Goal: Task Accomplishment & Management: Manage account settings

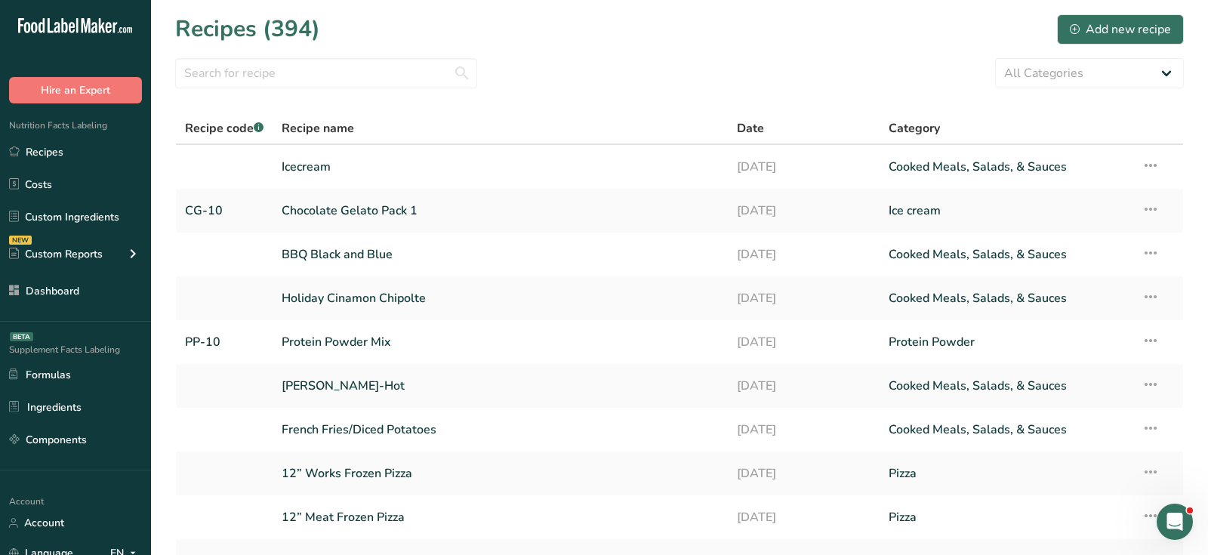
click at [574, 60] on div "All Categories Baked Goods [GEOGRAPHIC_DATA] breakfast butter cookies, batch X …" at bounding box center [679, 73] width 1009 height 30
click at [356, 204] on link "Chocolate Gelato Pack 1" at bounding box center [500, 211] width 437 height 32
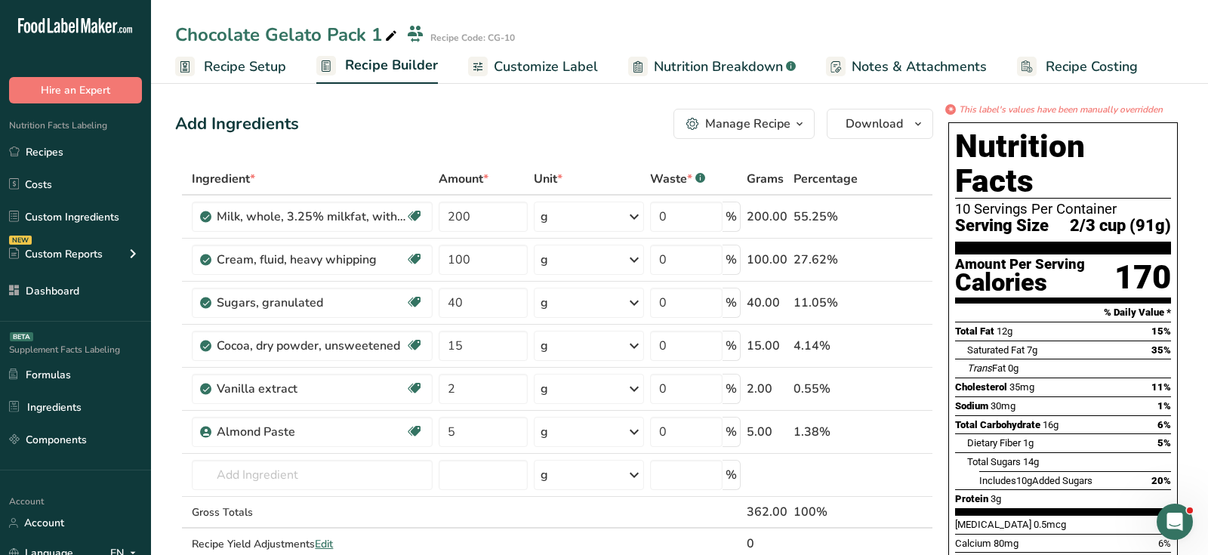
click at [505, 122] on div "Add Ingredients Manage Recipe Delete Recipe Duplicate Recipe Scale Recipe Save …" at bounding box center [554, 124] width 758 height 30
click at [522, 82] on link "Customize Label" at bounding box center [533, 67] width 130 height 34
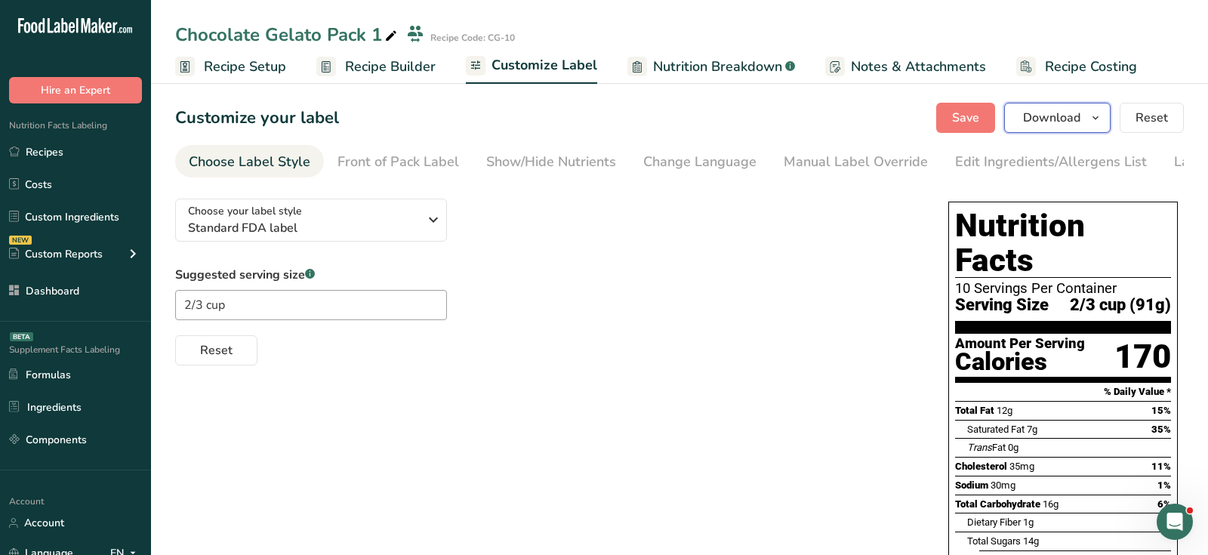
click at [1074, 131] on button "Download" at bounding box center [1057, 118] width 106 height 30
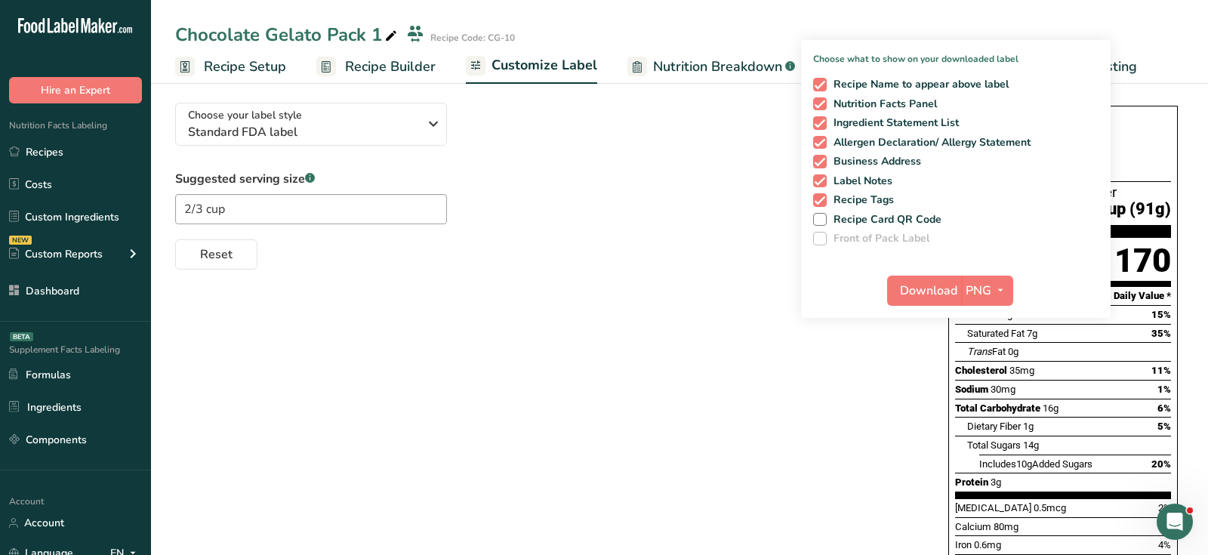
scroll to position [116, 0]
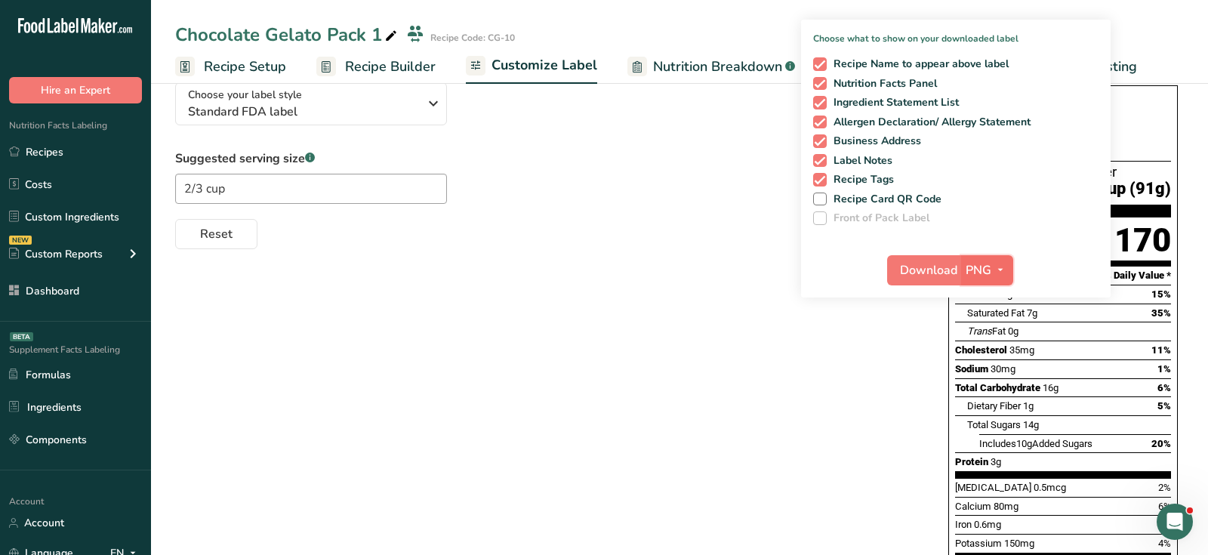
click at [985, 273] on span "PNG" at bounding box center [979, 270] width 26 height 18
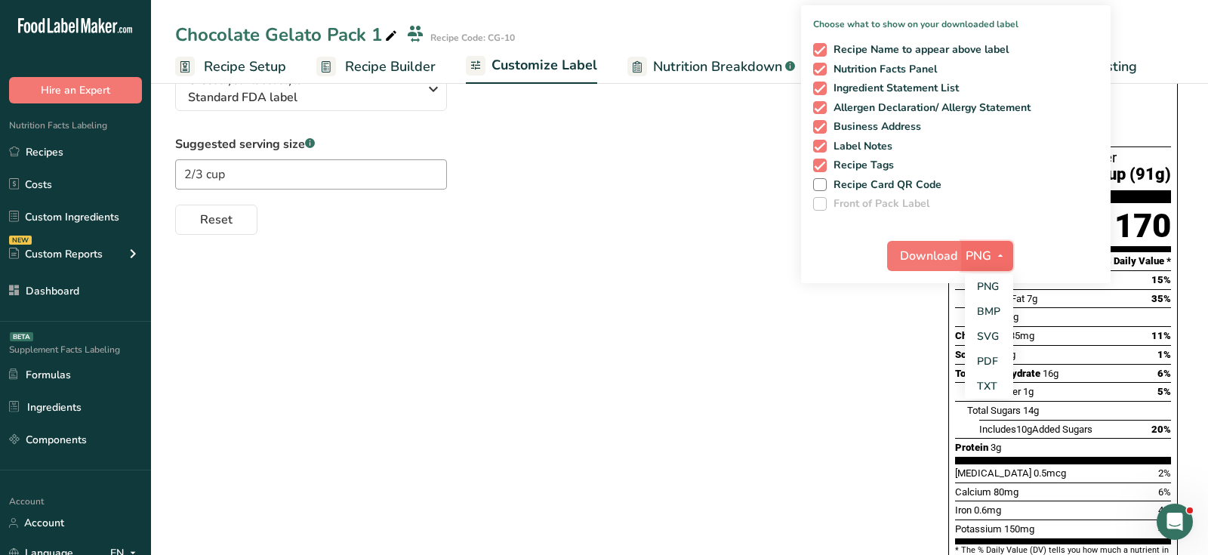
scroll to position [134, 0]
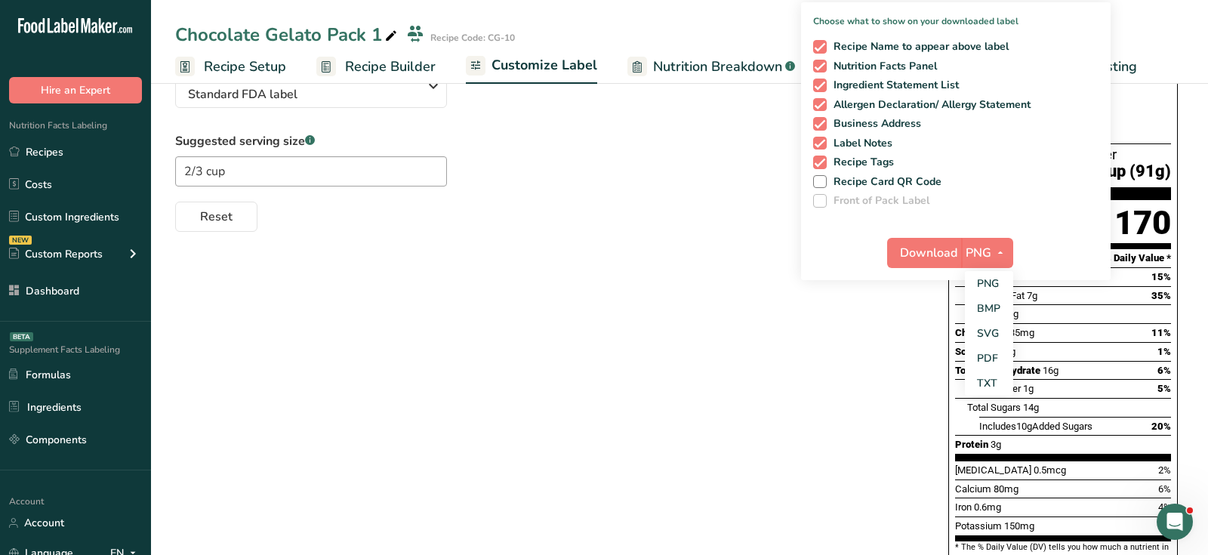
click at [906, 391] on div "Choose your label style Standard FDA label USA (FDA) Standard FDA label Tabular…" at bounding box center [679, 363] width 1009 height 621
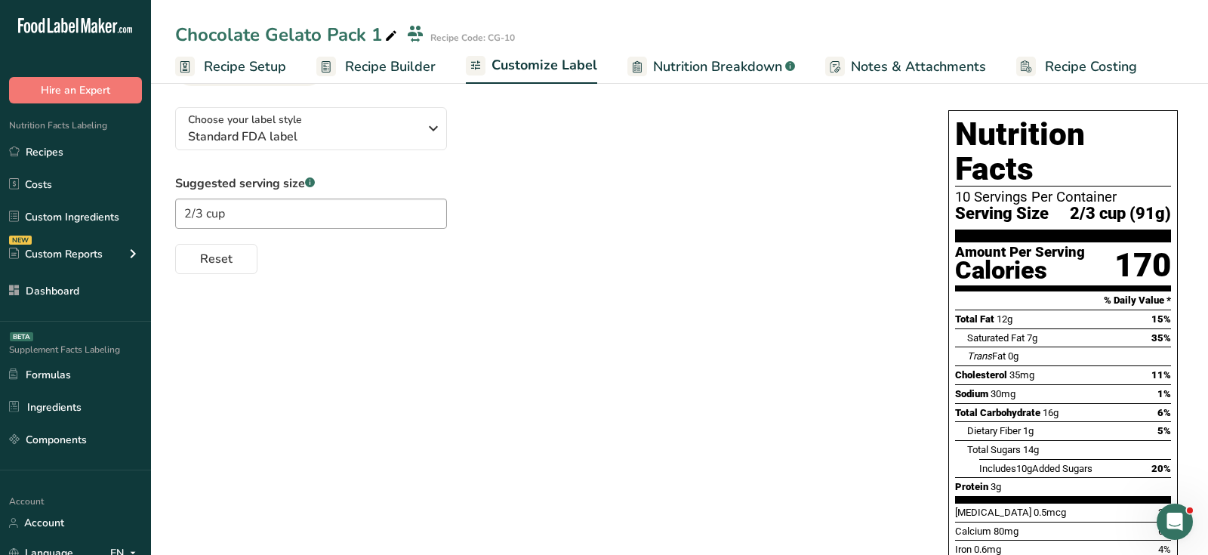
scroll to position [0, 0]
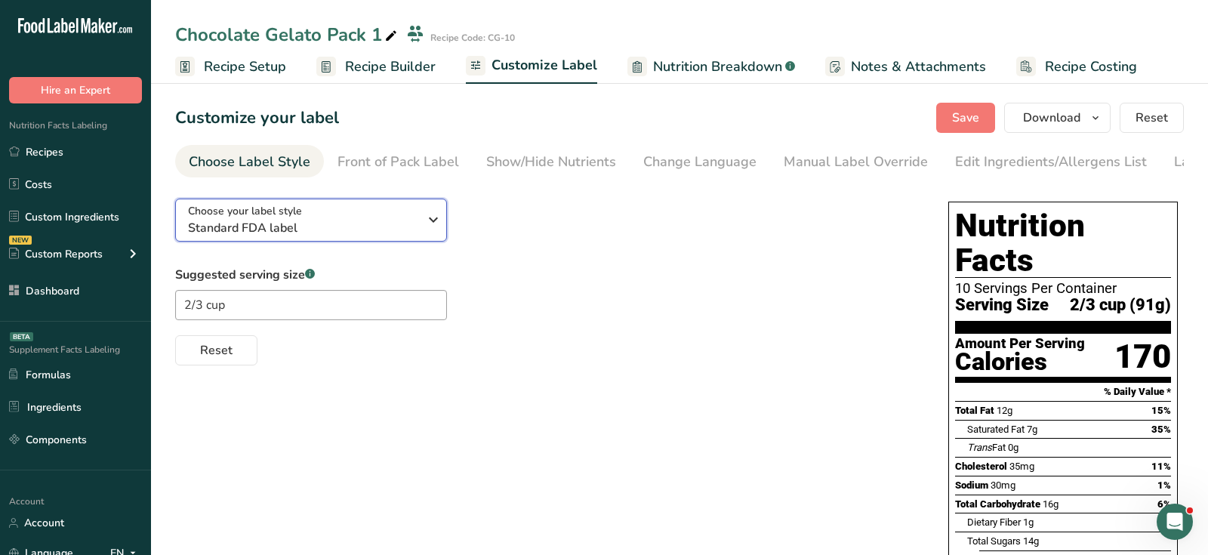
click at [258, 236] on span "Standard FDA label" at bounding box center [303, 228] width 230 height 18
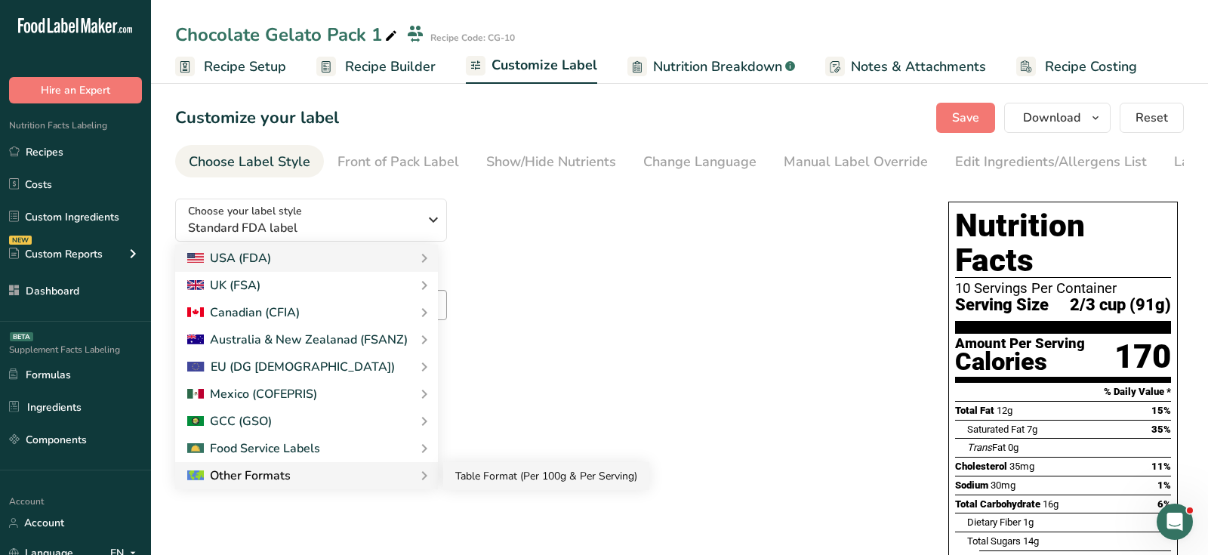
click at [489, 477] on link "Table Format (Per 100g & Per Serving)" at bounding box center [546, 476] width 206 height 28
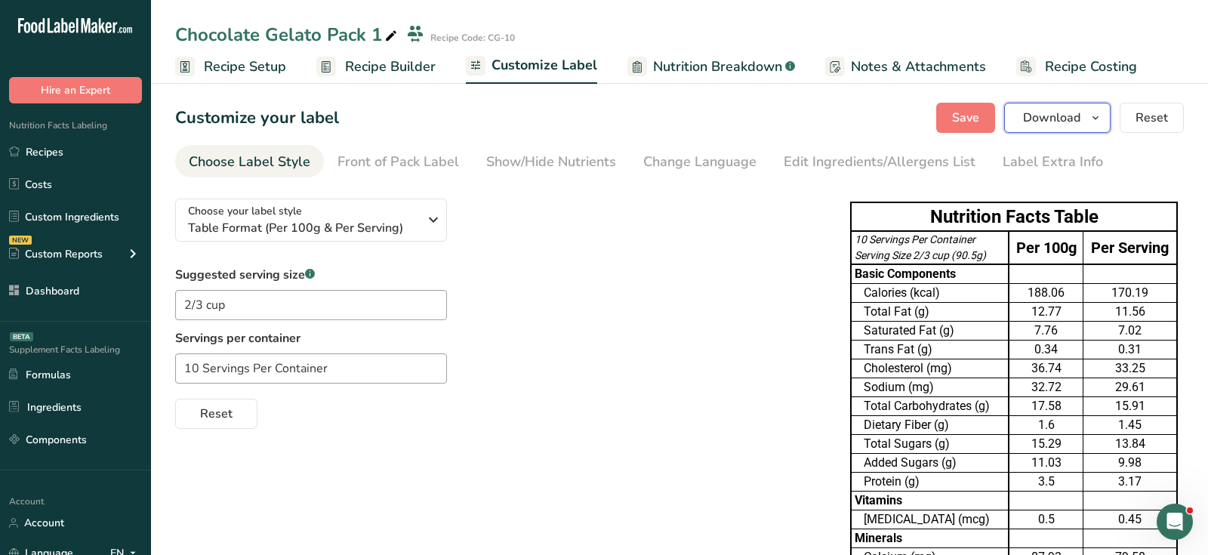
click at [1067, 116] on span "Download" at bounding box center [1051, 118] width 57 height 18
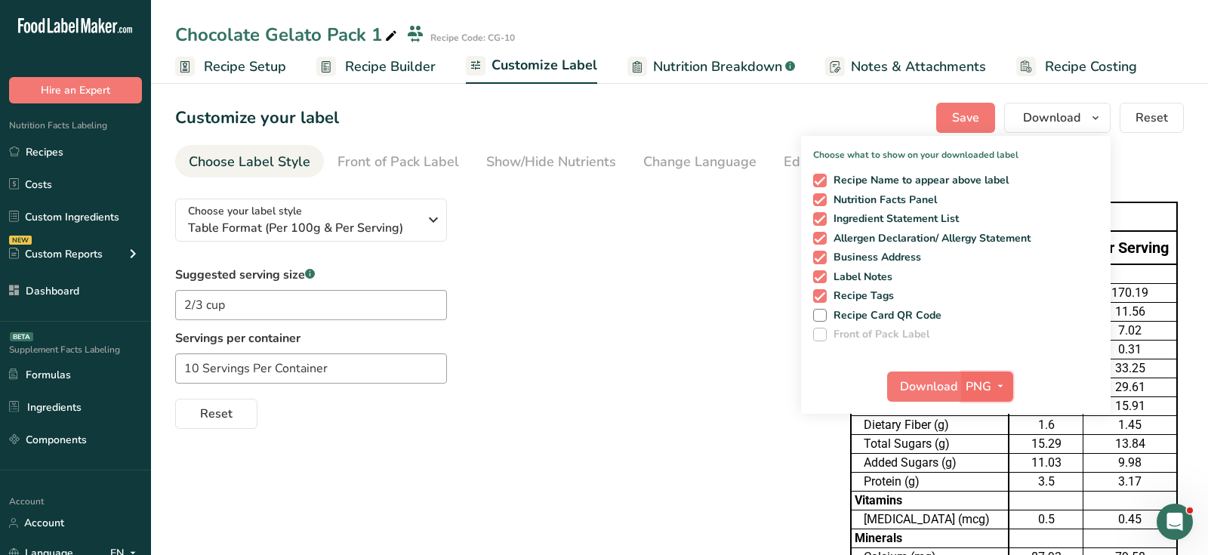
click at [988, 394] on span "PNG" at bounding box center [979, 387] width 26 height 18
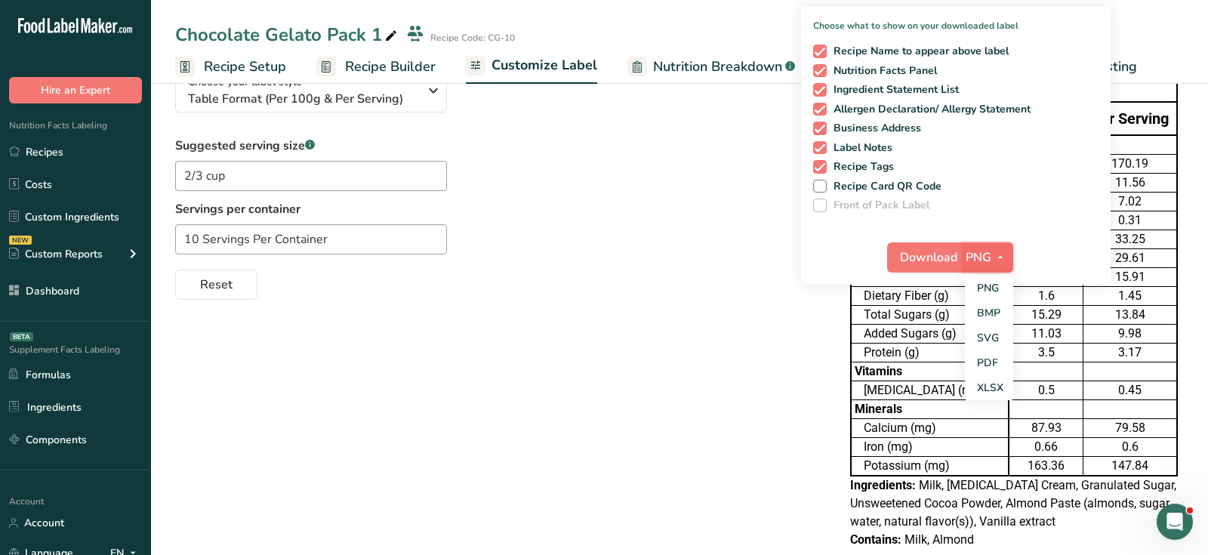
scroll to position [130, 0]
click at [868, 381] on td "[MEDICAL_DATA] (mcg)" at bounding box center [930, 390] width 158 height 19
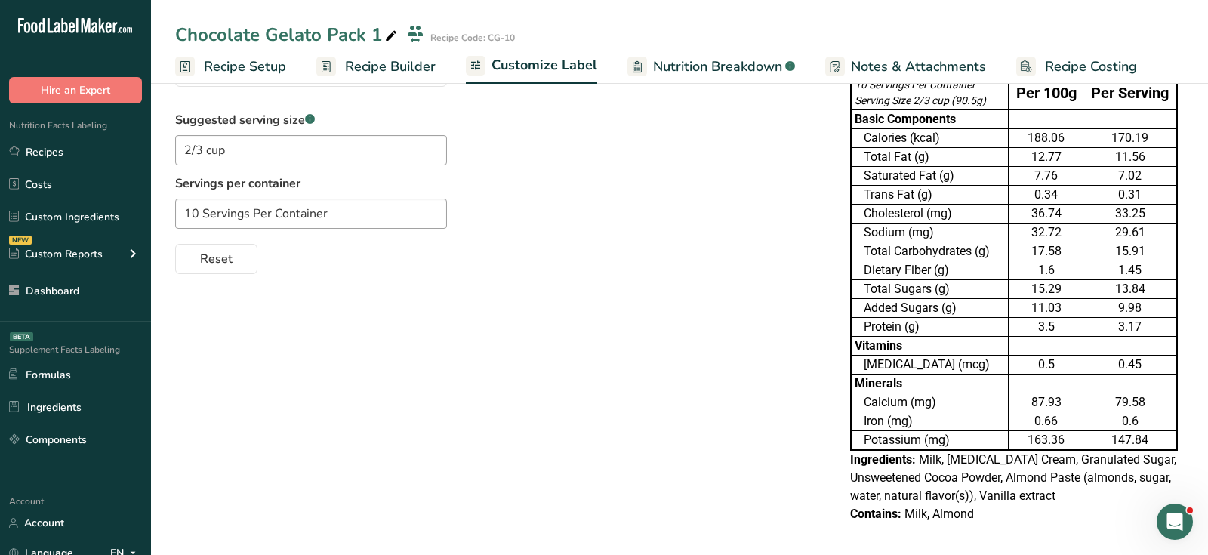
scroll to position [0, 0]
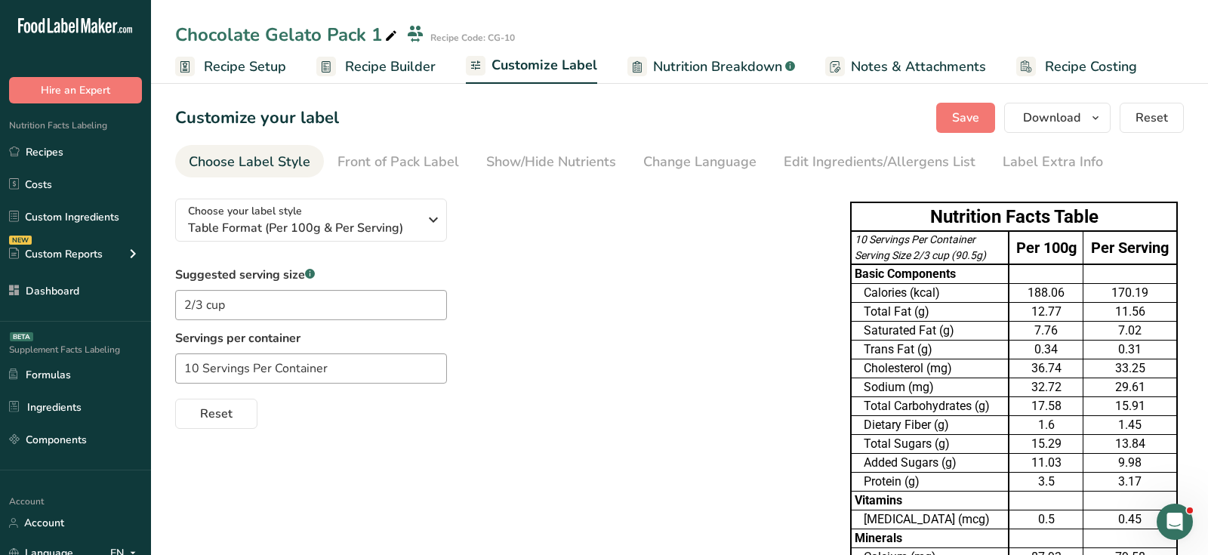
click at [412, 66] on span "Recipe Builder" at bounding box center [390, 67] width 91 height 20
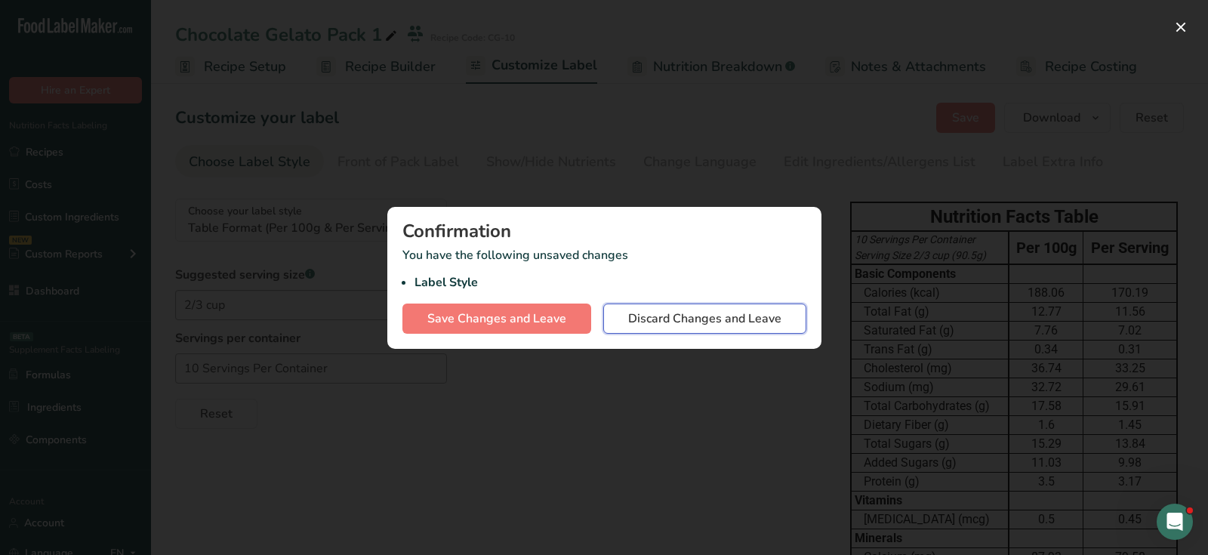
drag, startPoint x: 717, startPoint y: 322, endPoint x: 547, endPoint y: 282, distance: 174.5
click at [717, 322] on span "Discard Changes and Leave" at bounding box center [704, 319] width 153 height 18
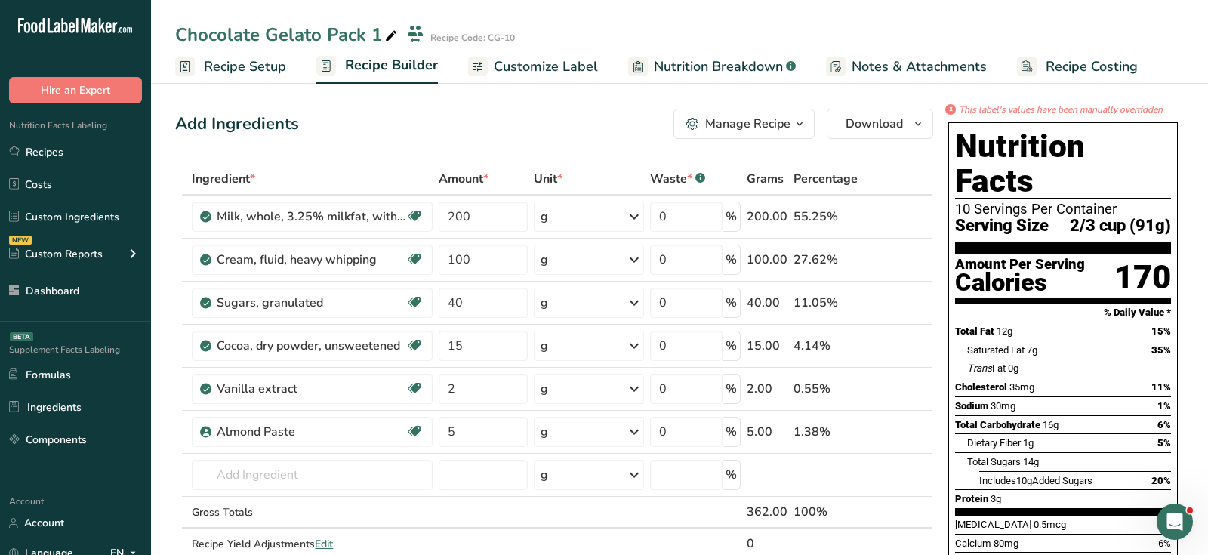
click at [597, 128] on div "Add Ingredients Manage Recipe Delete Recipe Duplicate Recipe Scale Recipe Save …" at bounding box center [554, 124] width 758 height 30
click at [720, 130] on div "Manage Recipe" at bounding box center [747, 124] width 85 height 18
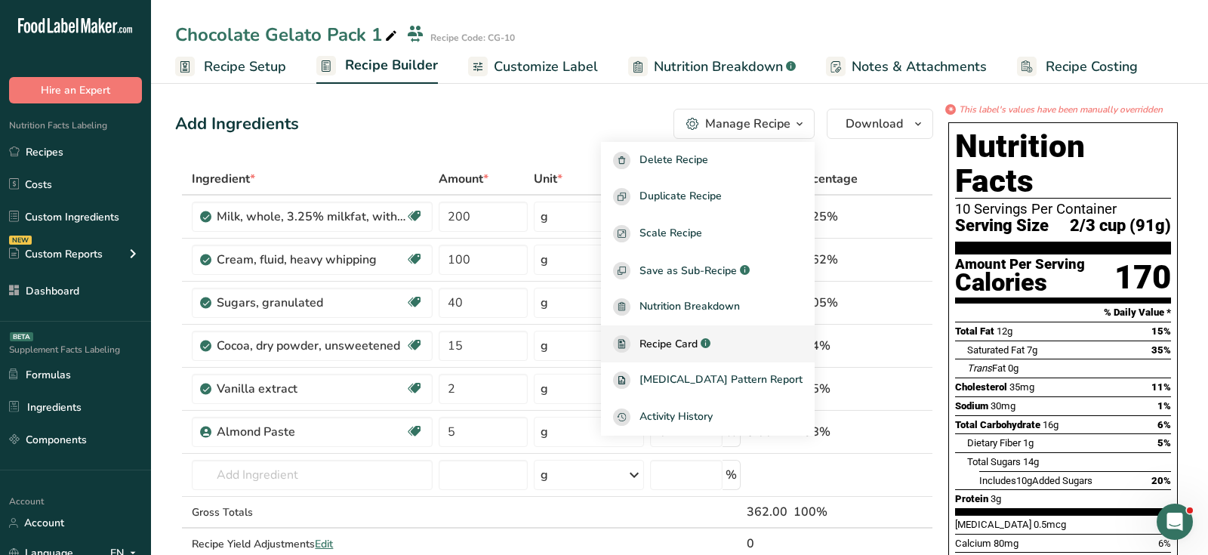
click at [698, 347] on span "Recipe Card" at bounding box center [669, 344] width 58 height 16
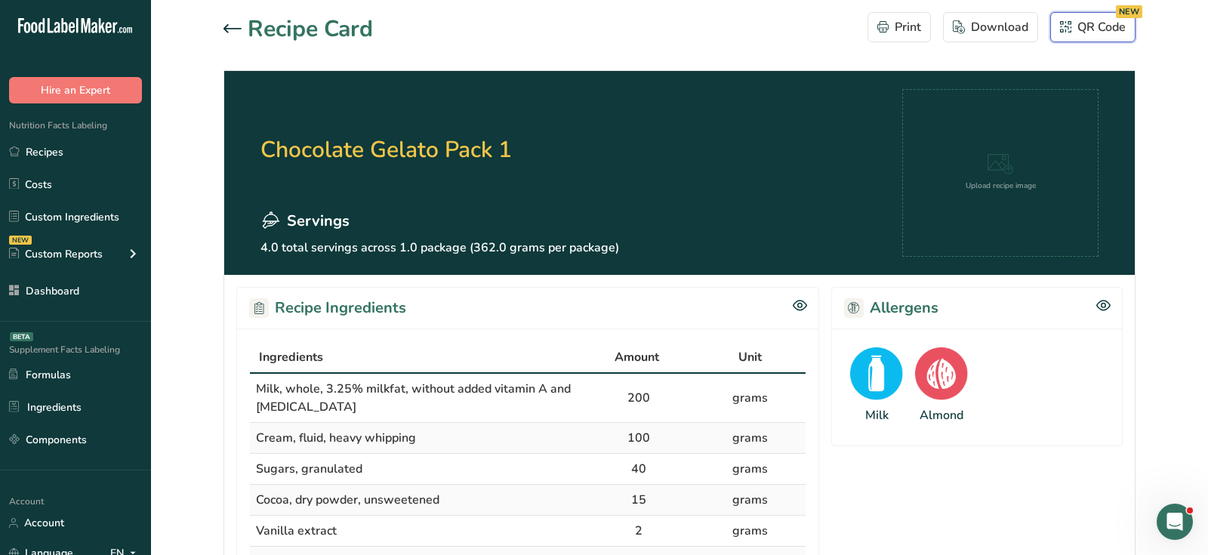
click at [1097, 19] on div "QR Code NEW" at bounding box center [1093, 27] width 66 height 18
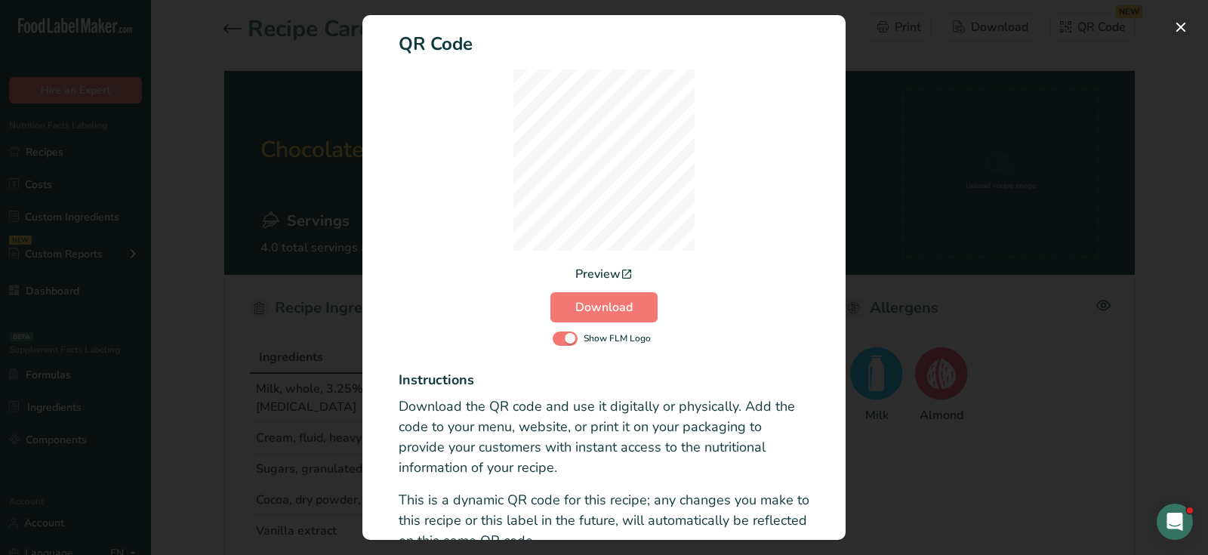
click at [997, 149] on div "Activity Log Modal" at bounding box center [604, 277] width 1208 height 555
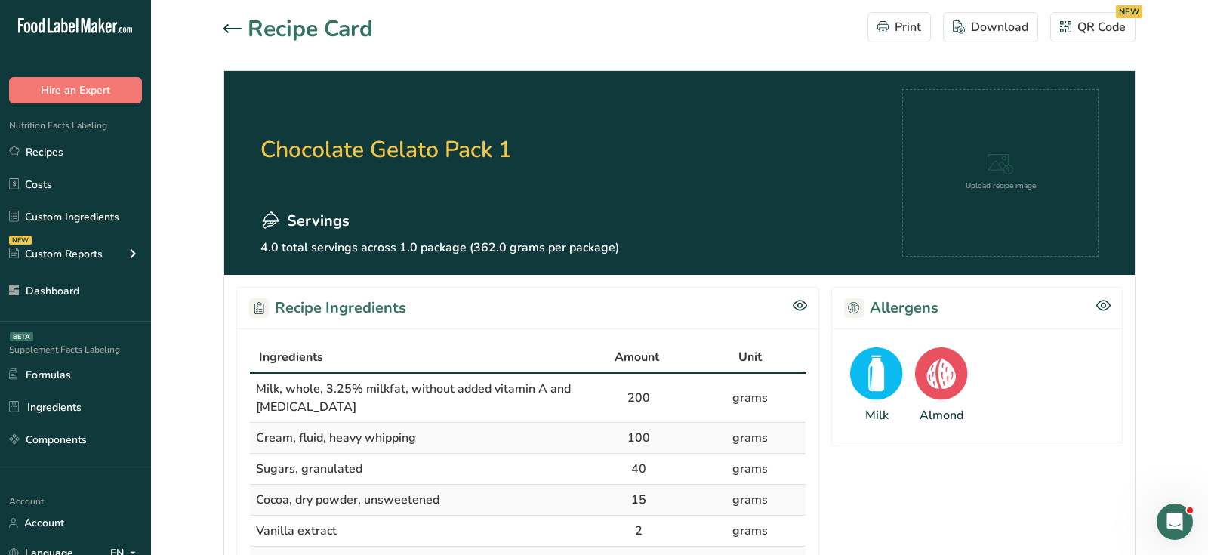
click at [234, 29] on icon at bounding box center [233, 28] width 18 height 9
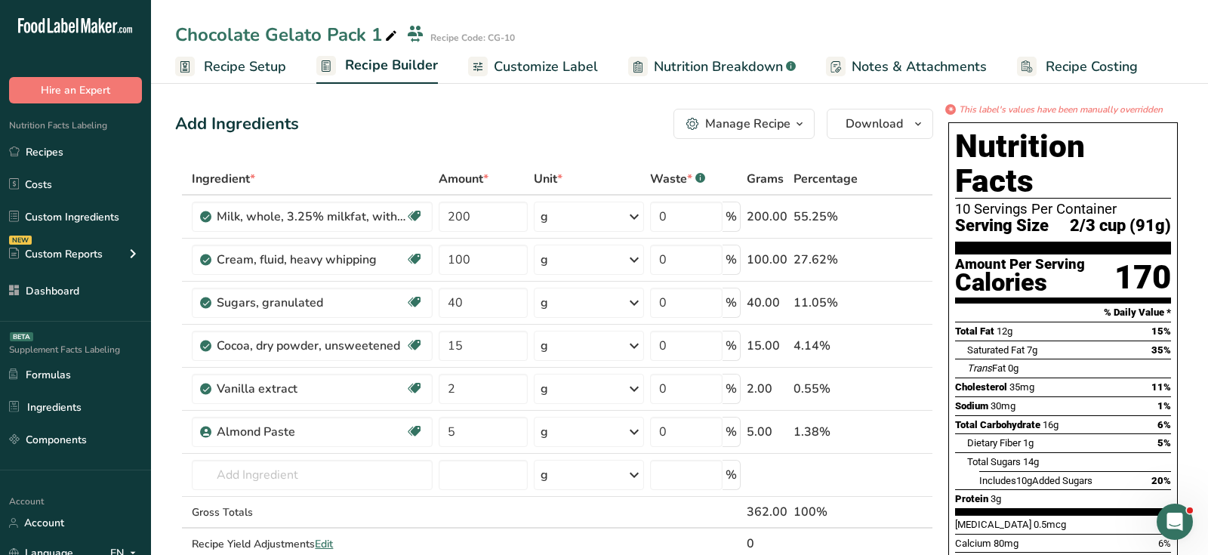
click at [706, 57] on span "Nutrition Breakdown" at bounding box center [718, 67] width 129 height 20
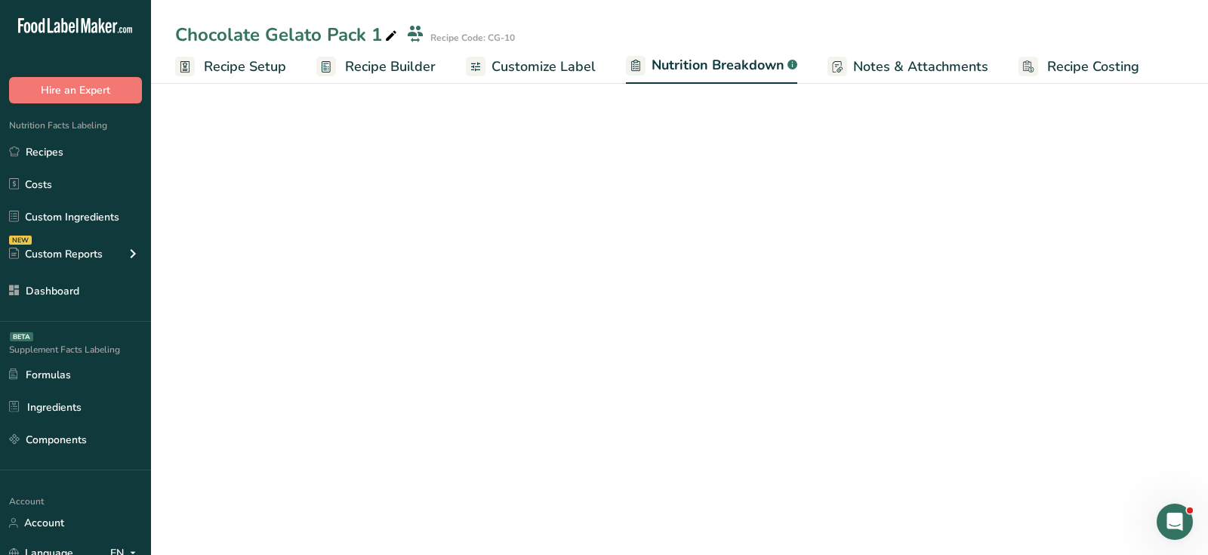
select select "Calories"
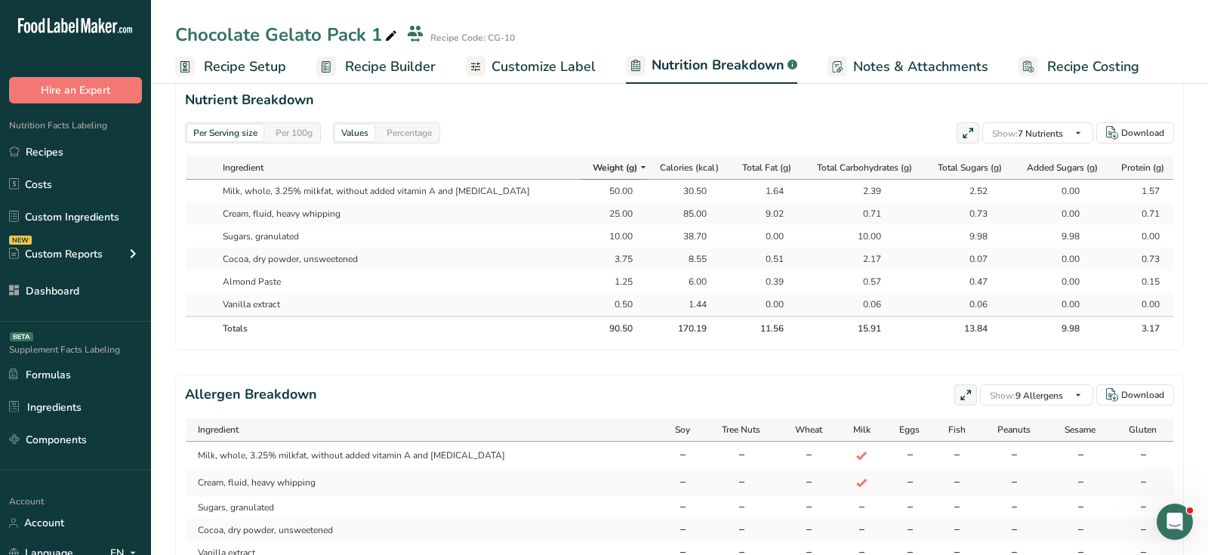
scroll to position [657, 0]
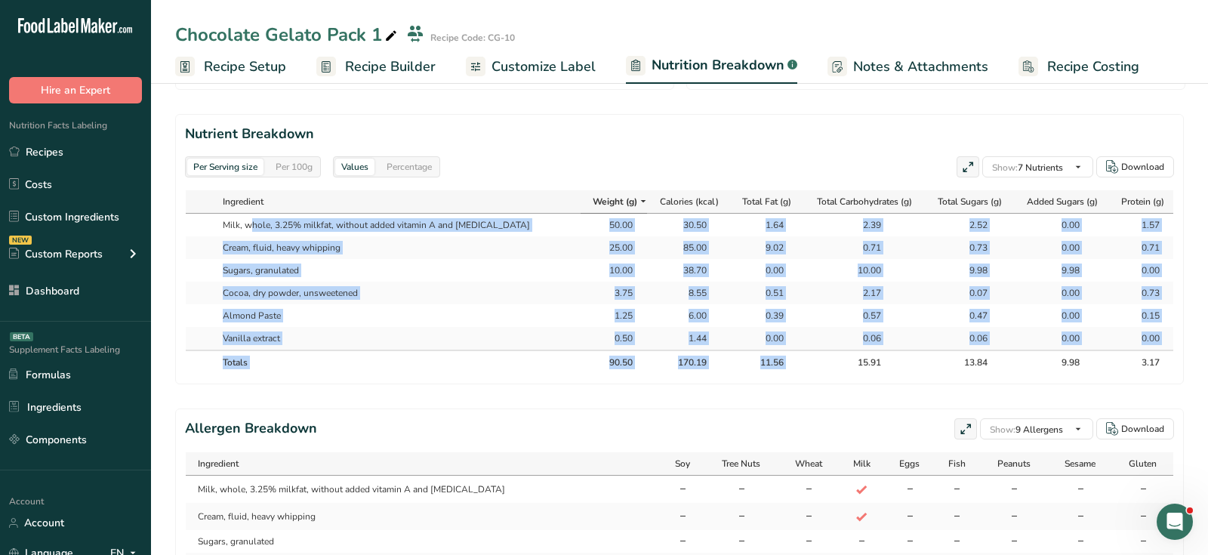
drag, startPoint x: 372, startPoint y: 211, endPoint x: 801, endPoint y: 356, distance: 453.5
click at [801, 356] on table "Ingredient Weight (g) Calories (kcal) Total Fat (g) Total Carbohydrates (g) Tot…" at bounding box center [679, 282] width 989 height 185
click at [801, 356] on th "15.91" at bounding box center [862, 362] width 124 height 24
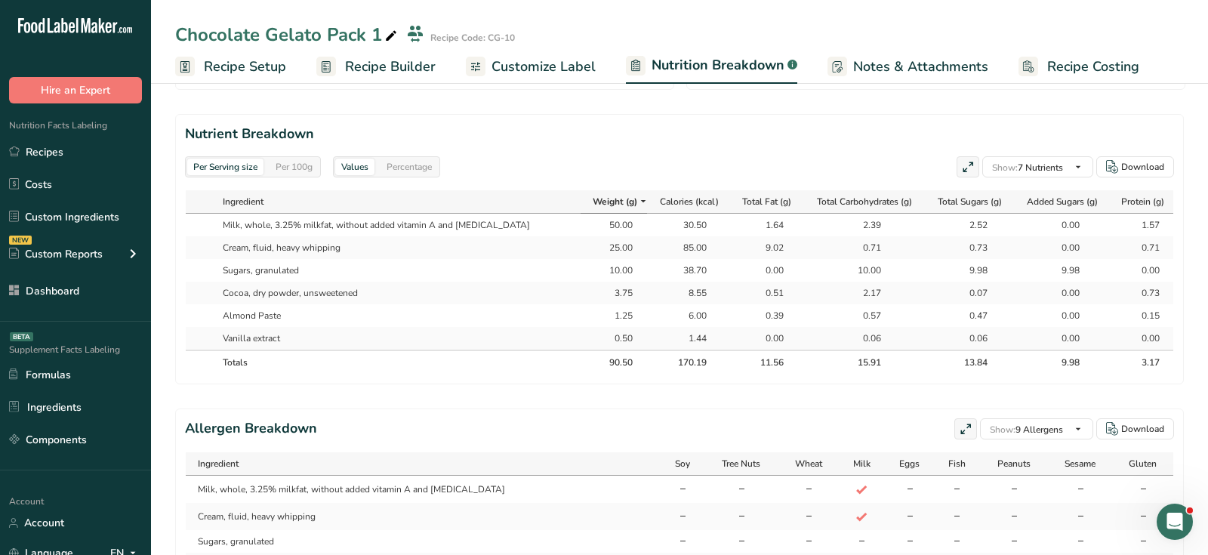
drag, startPoint x: 228, startPoint y: 216, endPoint x: 356, endPoint y: 348, distance: 184.2
click at [356, 348] on table "Ingredient Weight (g) Calories (kcal) Total Fat (g) Total Carbohydrates (g) Tot…" at bounding box center [679, 282] width 989 height 185
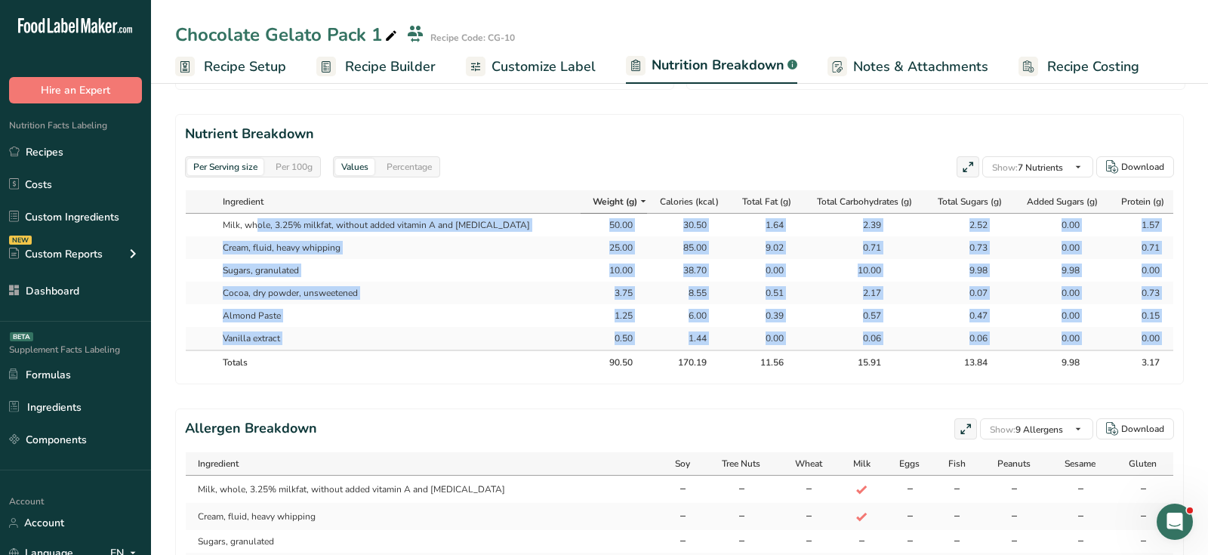
click at [356, 350] on th "Totals" at bounding box center [398, 362] width 365 height 24
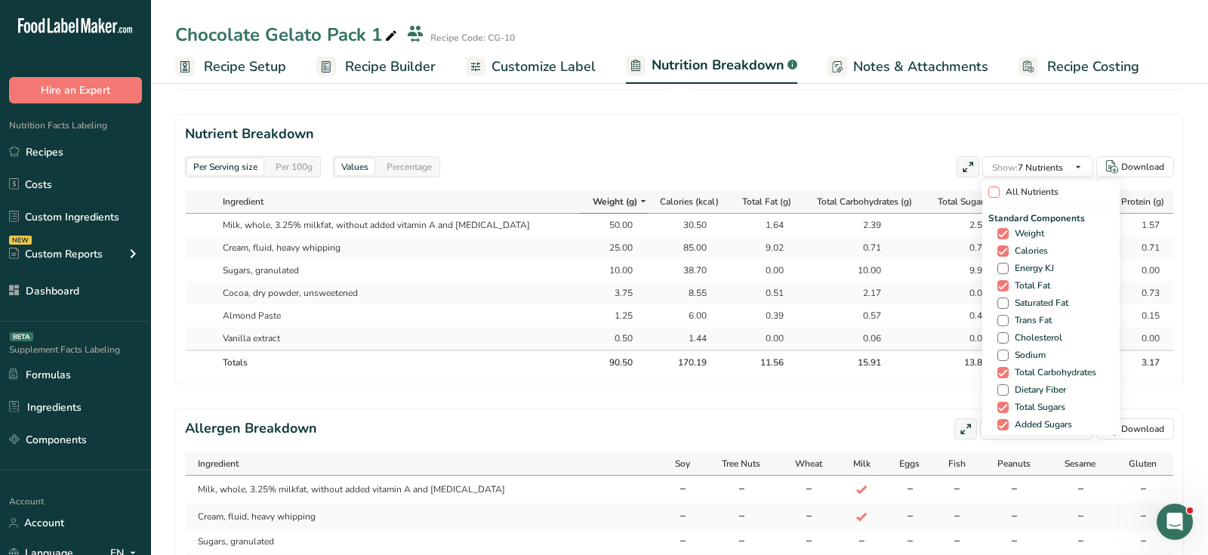
click at [992, 193] on span at bounding box center [993, 192] width 11 height 11
click at [992, 193] on input "All Nutrients" at bounding box center [993, 192] width 10 height 10
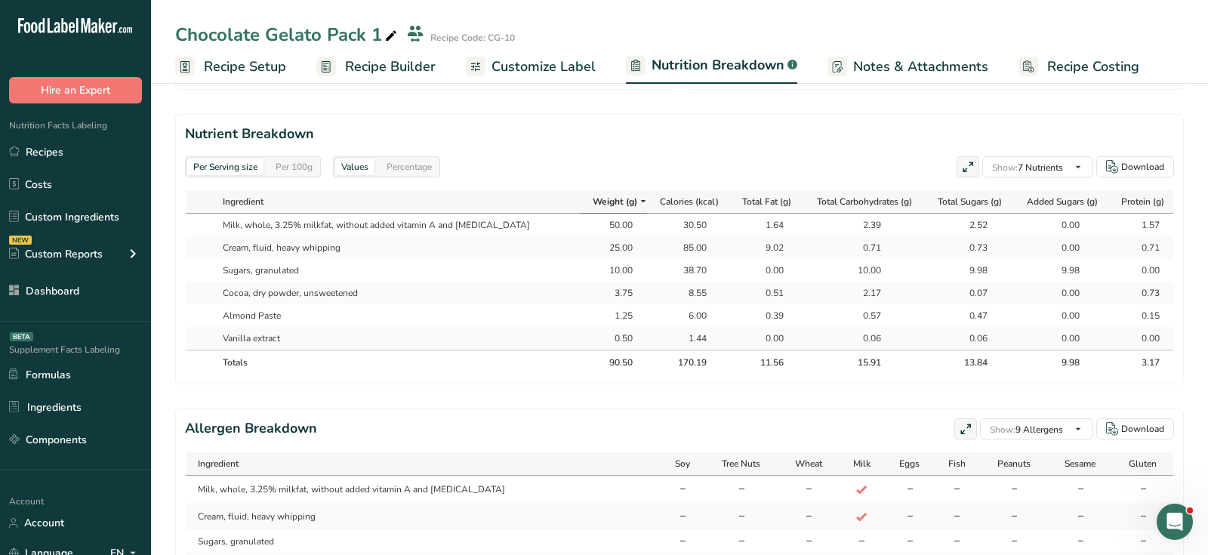
click at [0, 0] on span "All Nutrients" at bounding box center [0, 0] width 0 height 0
click at [0, 0] on input "All Nutrients" at bounding box center [0, 0] width 0 height 0
click at [0, 0] on div "All Nutrients Standard Components Weight Calories Energy KJ Total Fat Saturated…" at bounding box center [0, 0] width 0 height 0
click at [0, 0] on span at bounding box center [0, 0] width 0 height 0
click at [0, 0] on input "All Nutrients" at bounding box center [0, 0] width 0 height 0
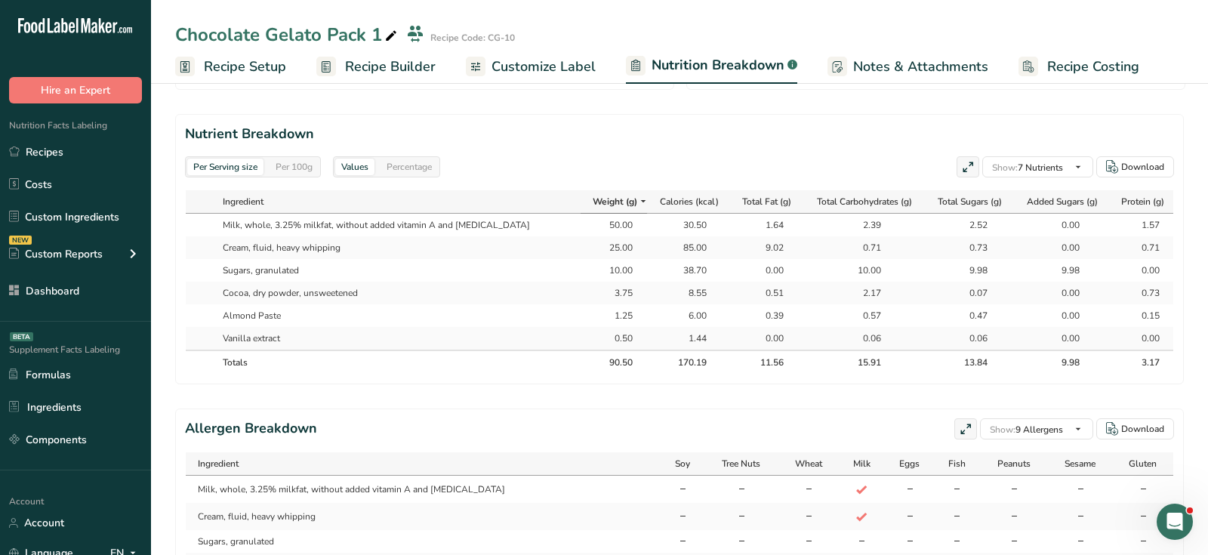
click at [885, 147] on section "Nutrient Breakdown Per Serving size Per 100g Values Percentage Show: 7 Nutrient…" at bounding box center [679, 249] width 1009 height 270
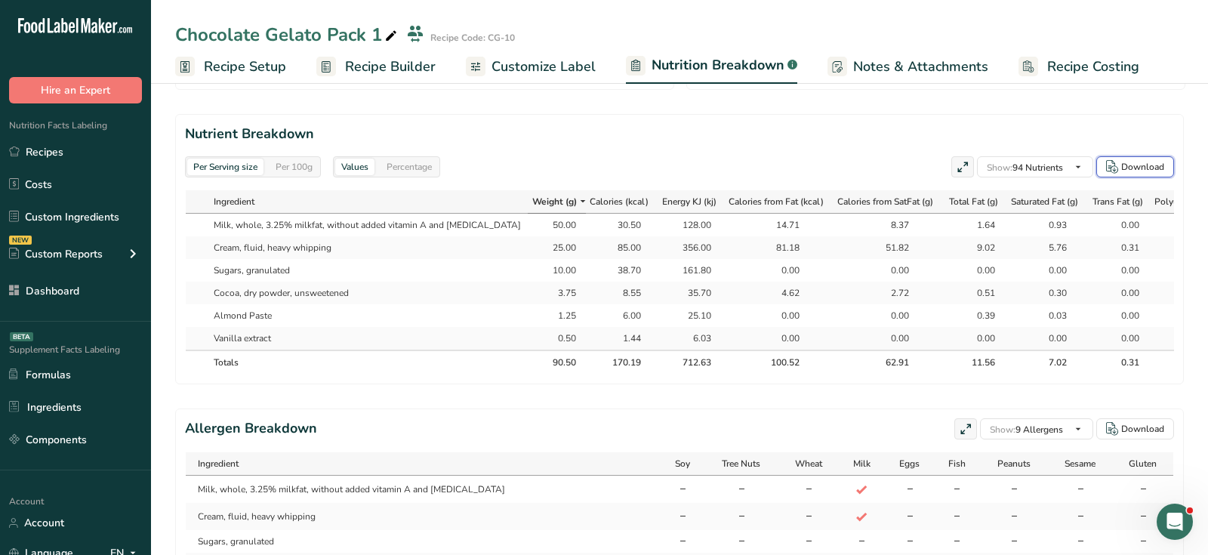
click at [1141, 160] on div "Download" at bounding box center [1142, 167] width 43 height 14
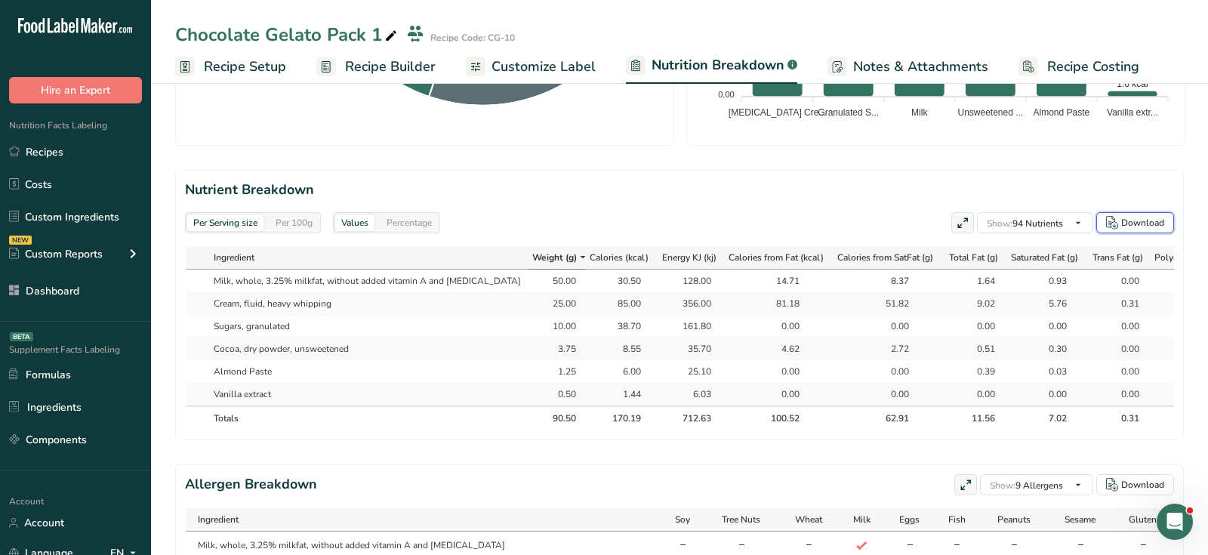
scroll to position [578, 0]
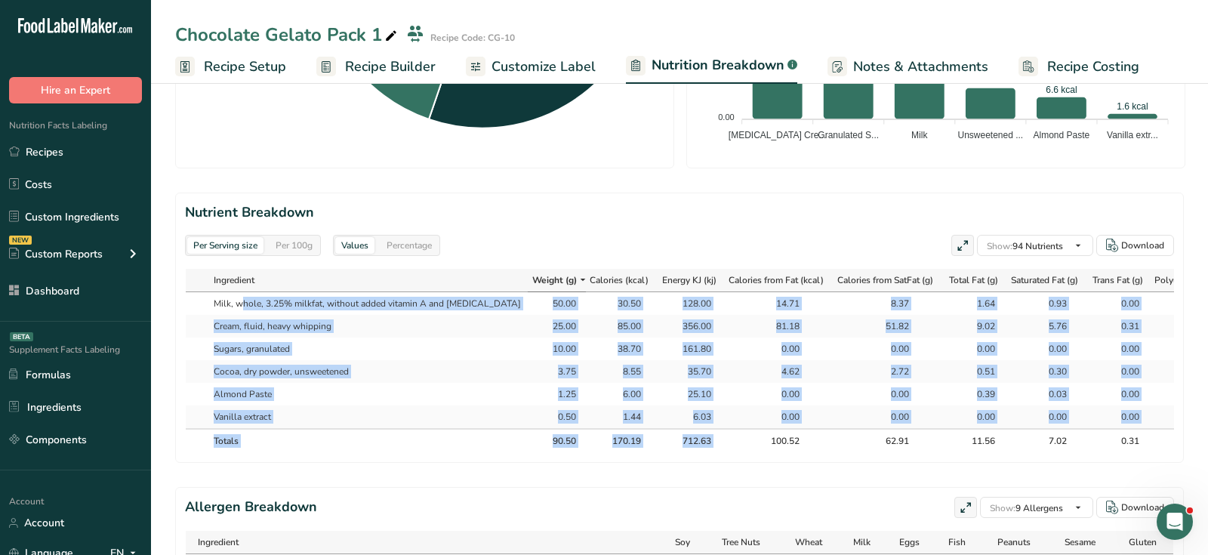
drag, startPoint x: 374, startPoint y: 293, endPoint x: 775, endPoint y: 432, distance: 425.1
click at [775, 432] on th "100.52" at bounding box center [780, 440] width 109 height 24
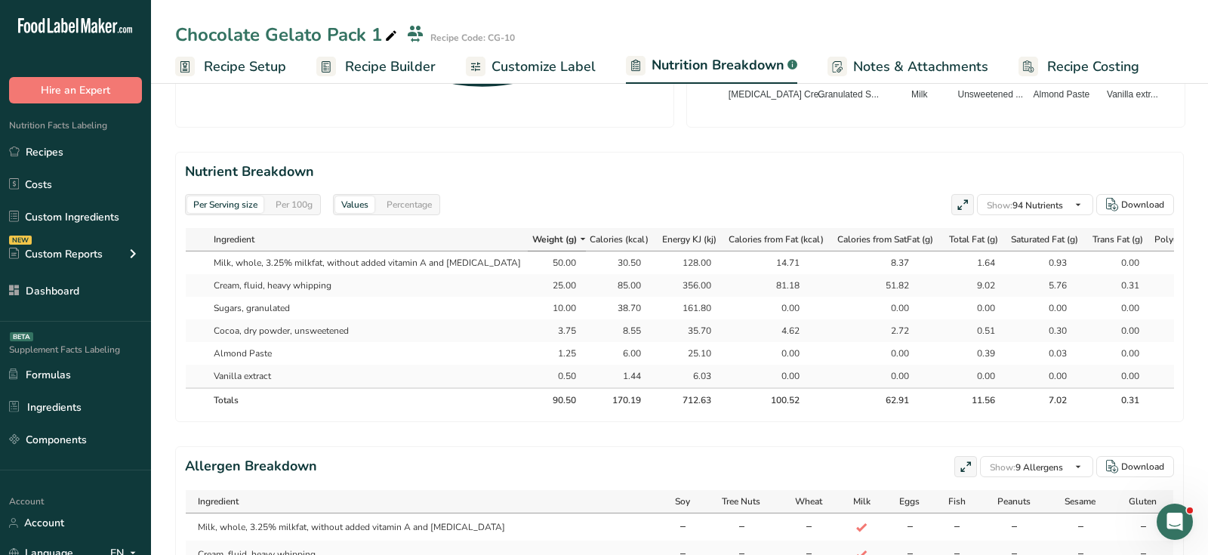
scroll to position [631, 0]
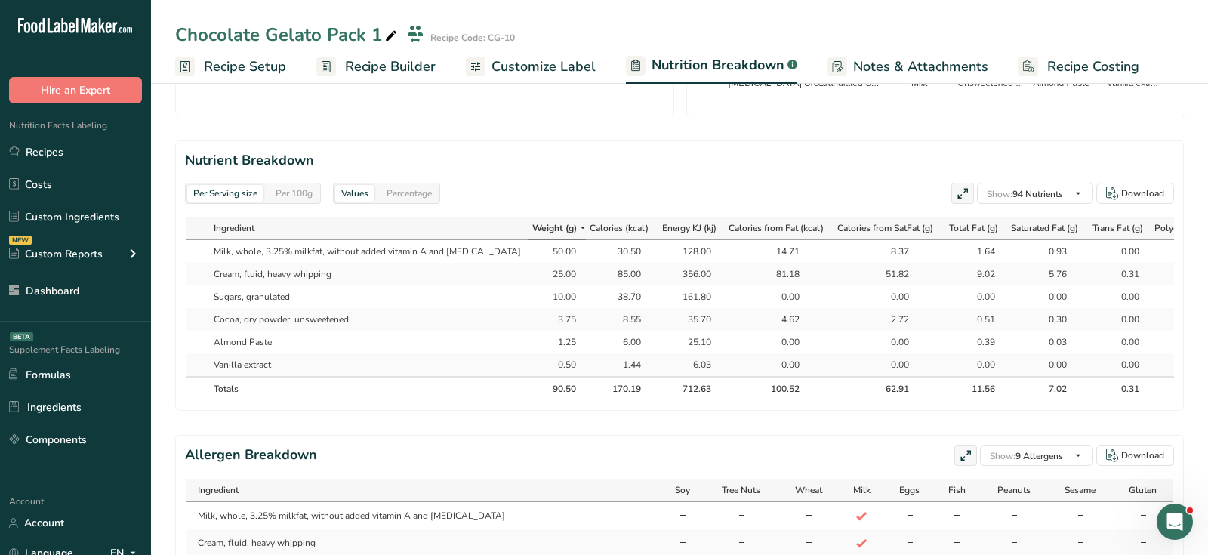
click at [298, 185] on div "Per 100g" at bounding box center [294, 193] width 49 height 17
click at [406, 195] on div "Percentage" at bounding box center [409, 193] width 57 height 17
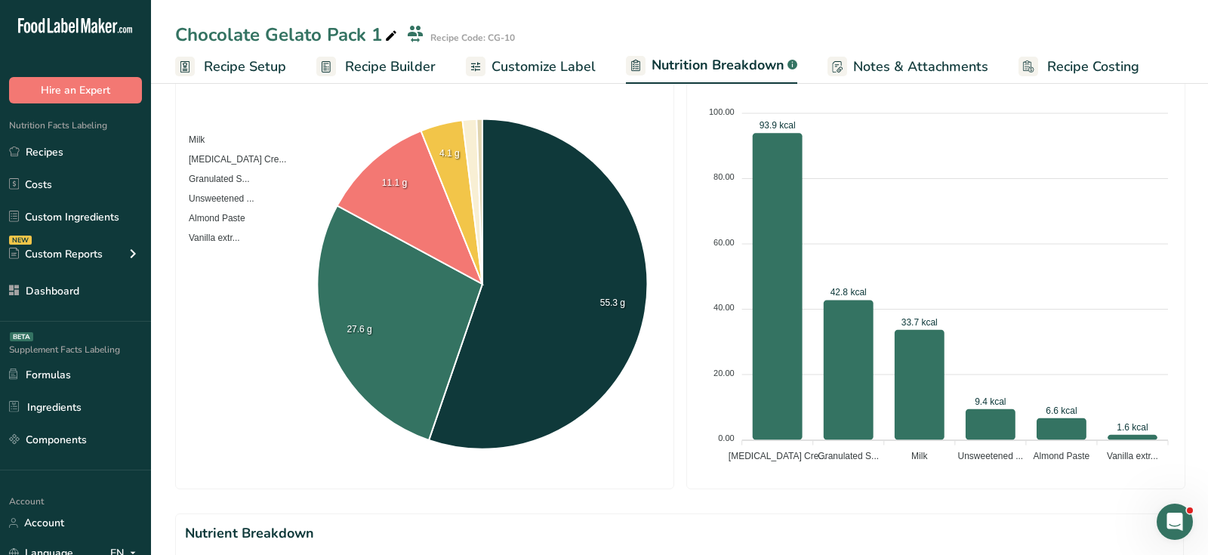
scroll to position [94, 0]
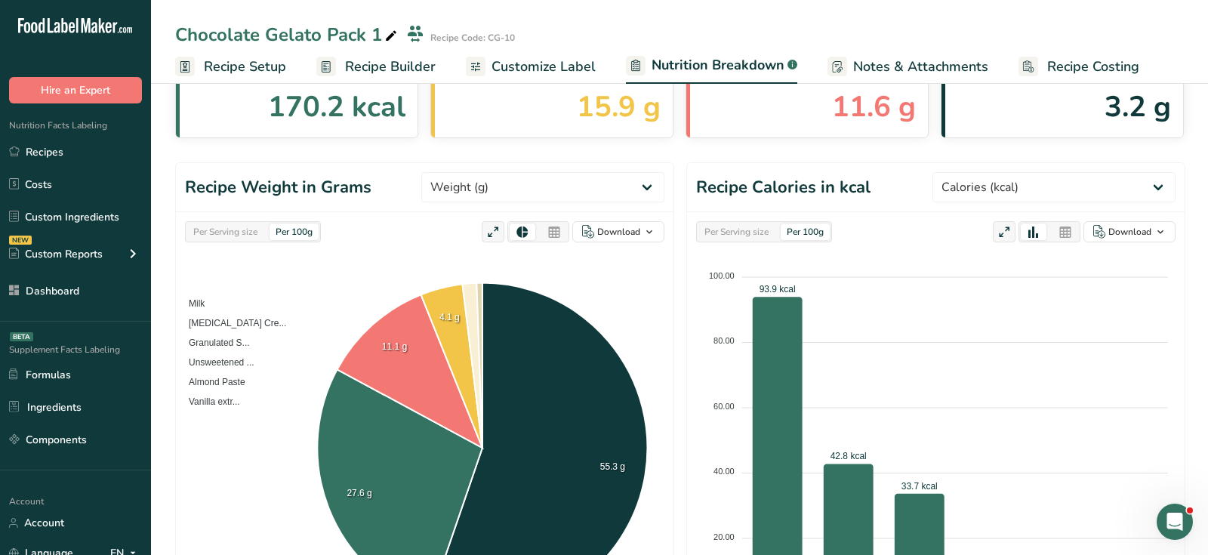
click at [236, 231] on div "Per Serving size" at bounding box center [225, 232] width 76 height 17
click at [216, 229] on div "Per Serving size" at bounding box center [225, 232] width 76 height 17
click at [537, 190] on select "Weight (g) Calories (kcal) Energy KJ (kj) Total Fat (g) Saturated Fat (g) Trans…" at bounding box center [542, 187] width 243 height 30
click at [556, 229] on icon at bounding box center [554, 232] width 14 height 21
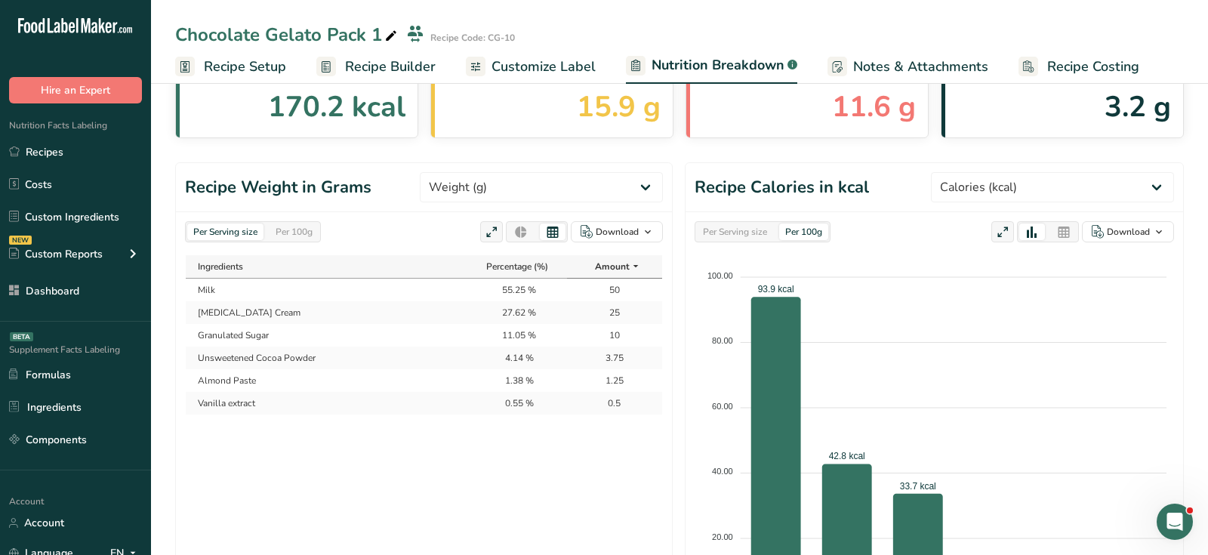
scroll to position [109, 0]
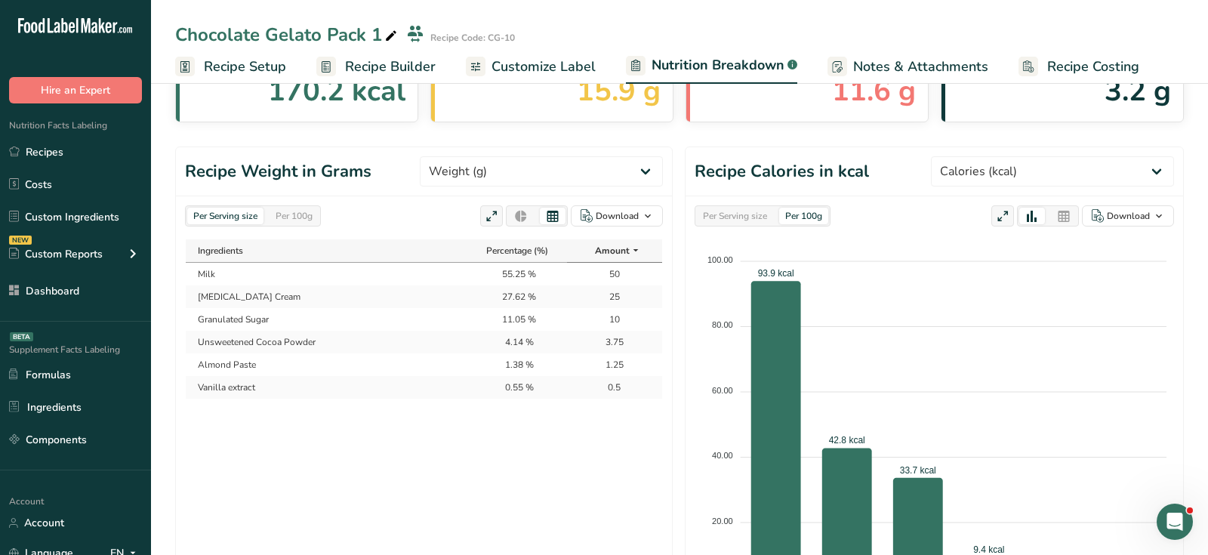
click at [301, 219] on div "Per 100g" at bounding box center [294, 216] width 49 height 17
click at [239, 208] on div "Per Serving size" at bounding box center [225, 216] width 76 height 17
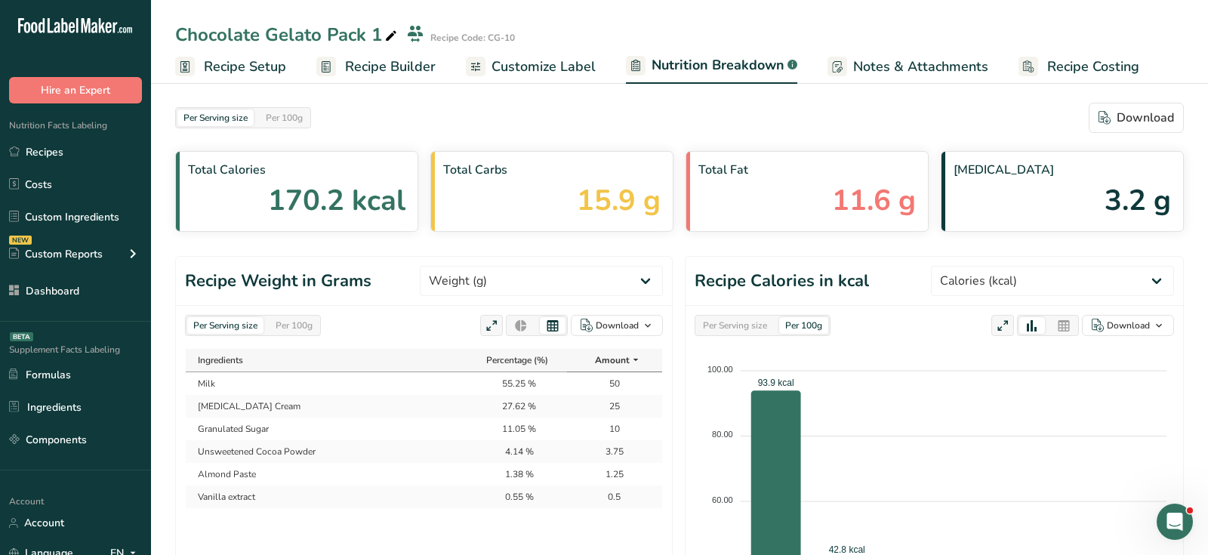
click at [535, 66] on span "Customize Label" at bounding box center [544, 67] width 104 height 20
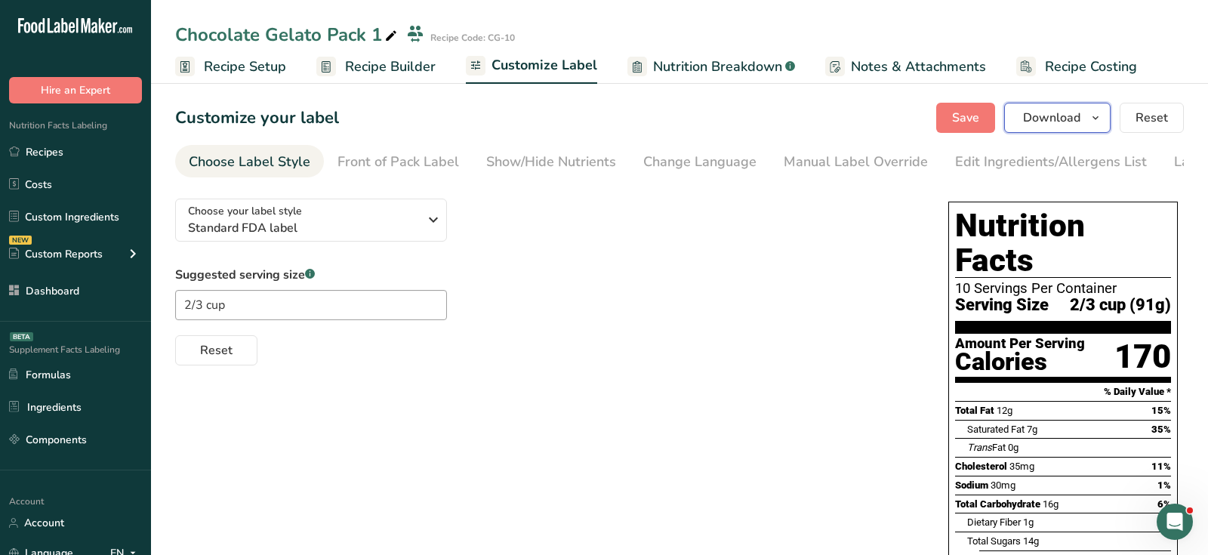
click at [1084, 120] on button "Download" at bounding box center [1057, 118] width 106 height 30
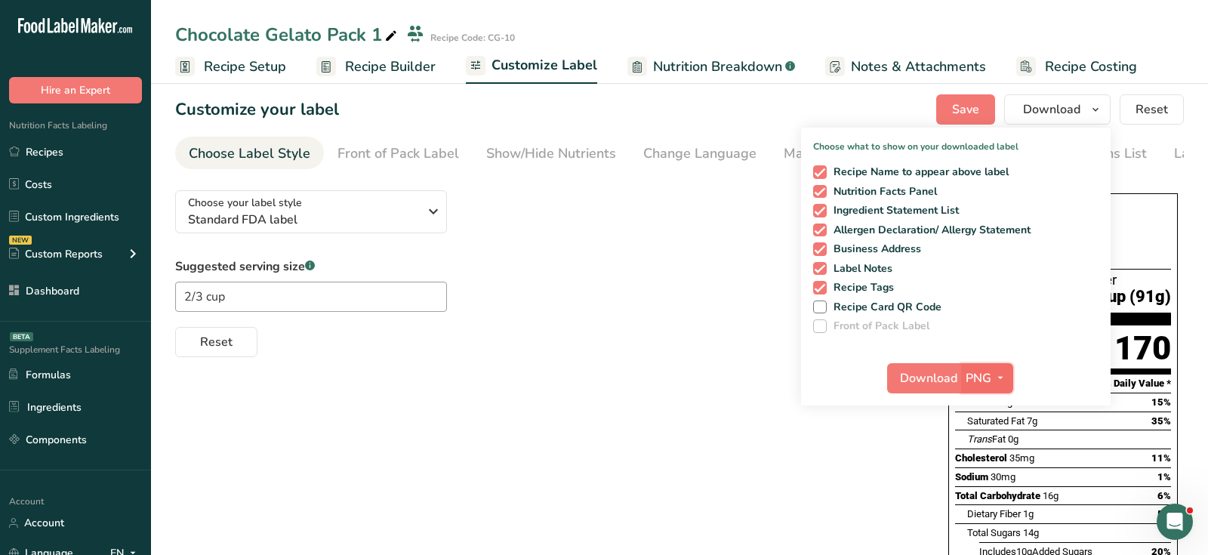
click at [996, 376] on icon "button" at bounding box center [1000, 377] width 12 height 19
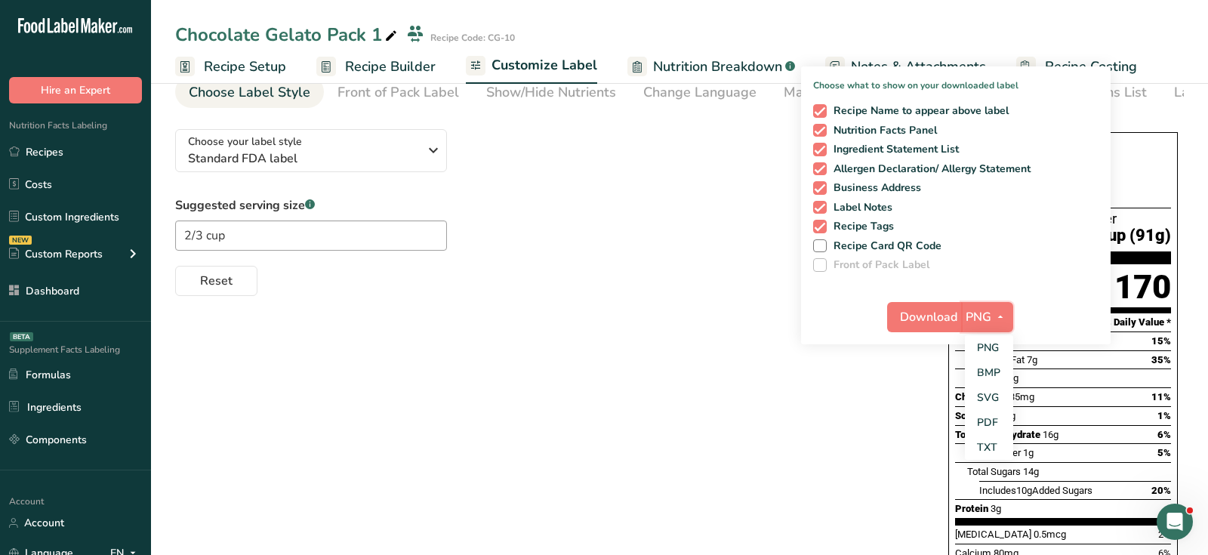
scroll to position [102, 0]
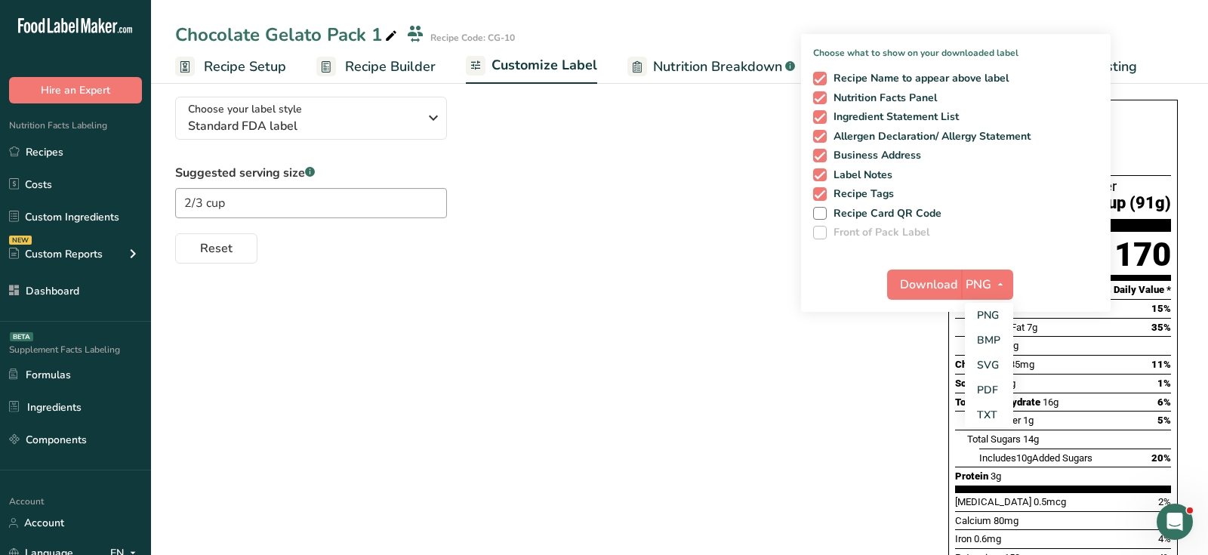
click at [637, 350] on div "Choose your label style Standard FDA label USA (FDA) Standard FDA label Tabular…" at bounding box center [679, 395] width 1009 height 621
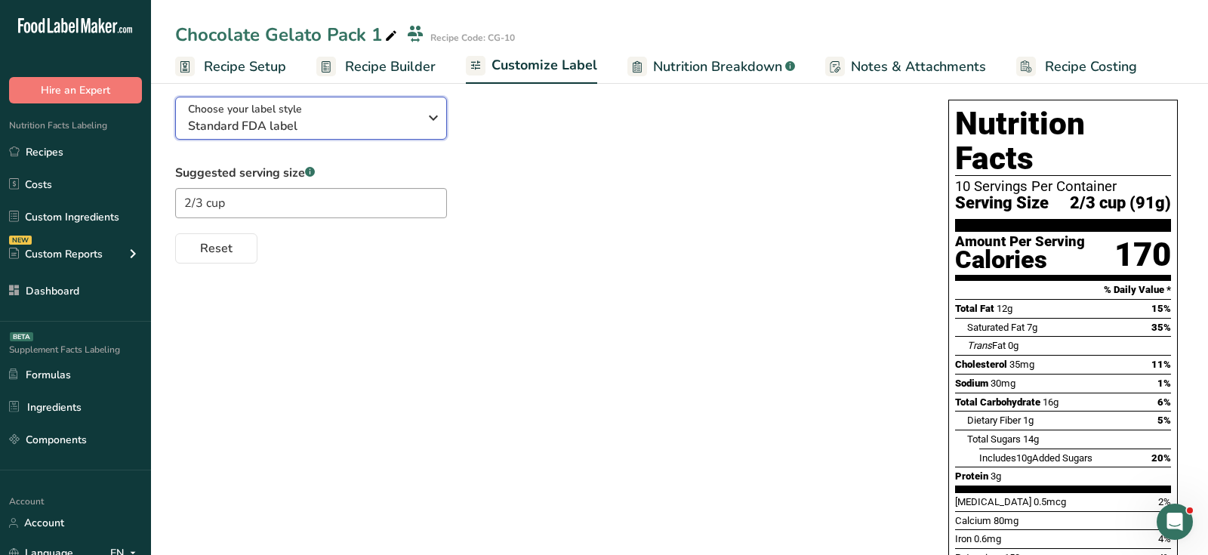
click at [282, 122] on span "Standard FDA label" at bounding box center [303, 126] width 230 height 18
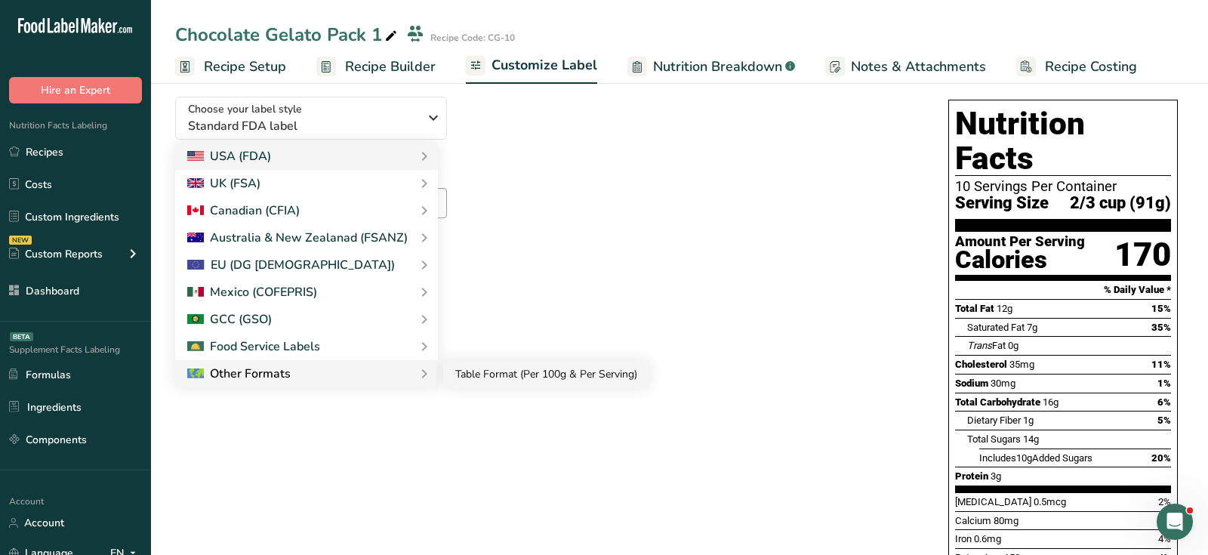
click at [538, 378] on link "Table Format (Per 100g & Per Serving)" at bounding box center [546, 374] width 206 height 28
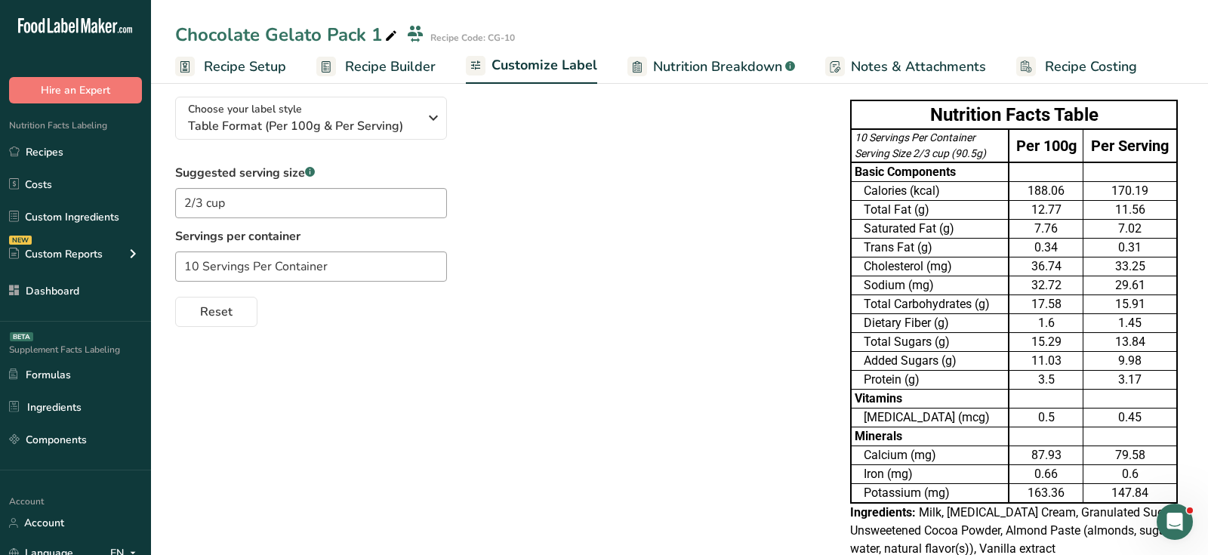
scroll to position [0, 0]
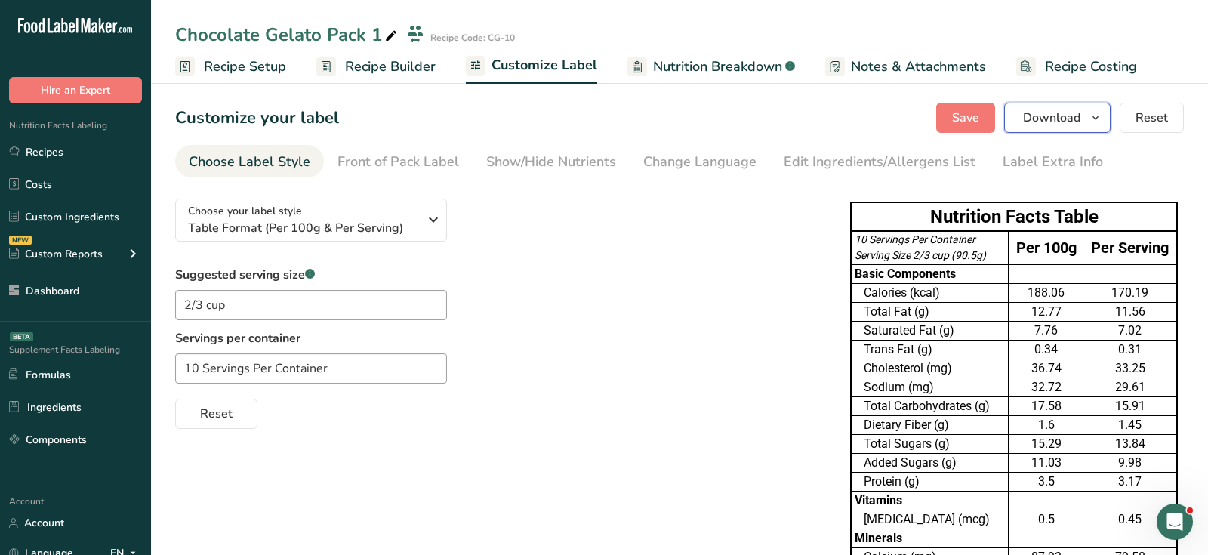
click at [1075, 119] on span "Download" at bounding box center [1051, 118] width 57 height 18
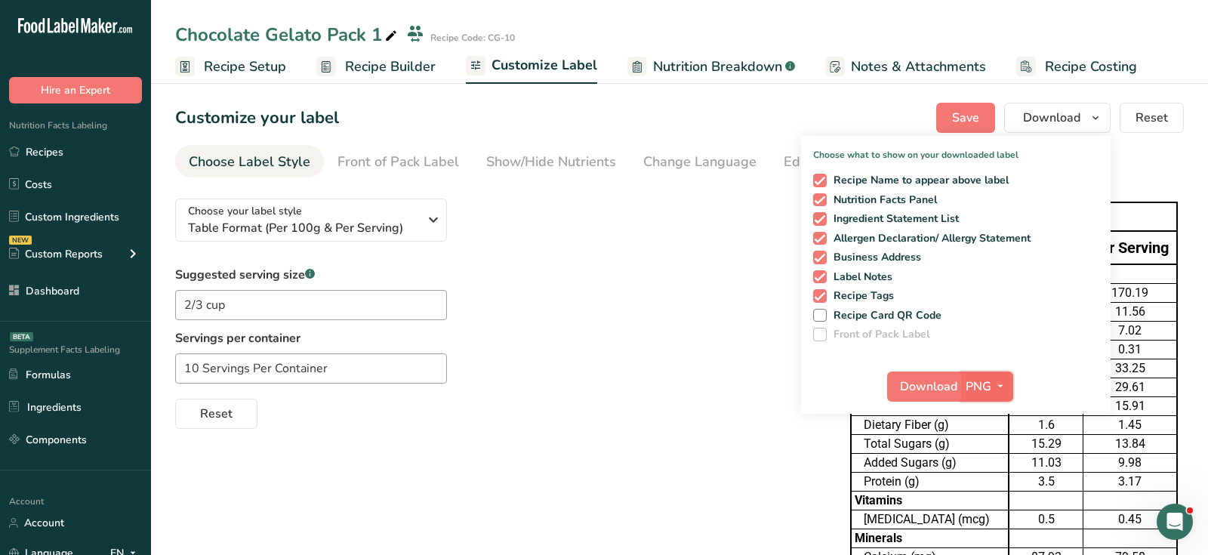
click at [985, 387] on span "PNG" at bounding box center [979, 387] width 26 height 18
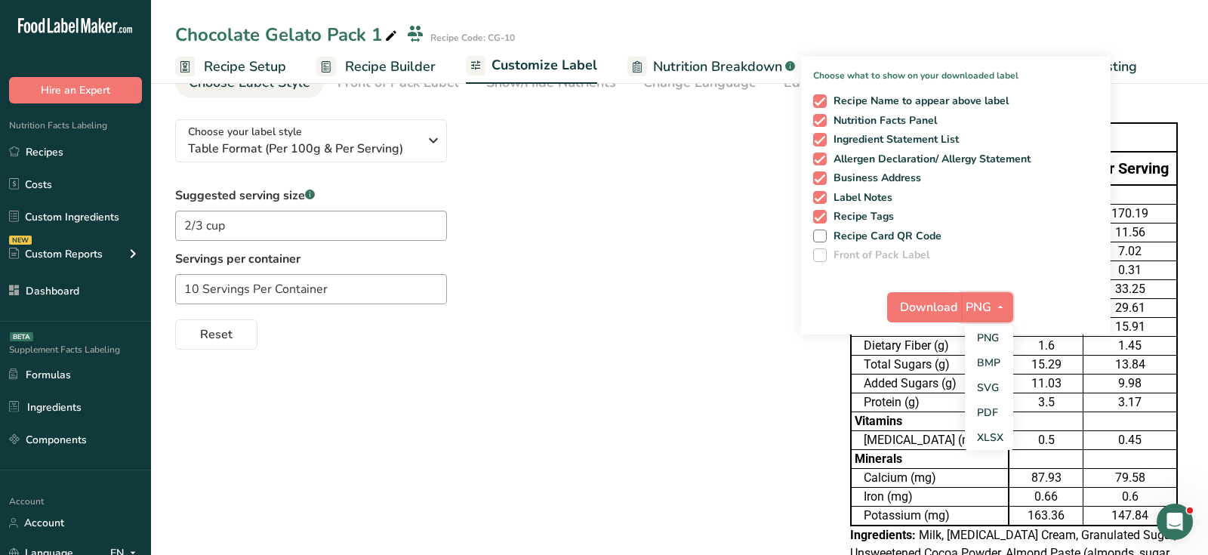
scroll to position [155, 0]
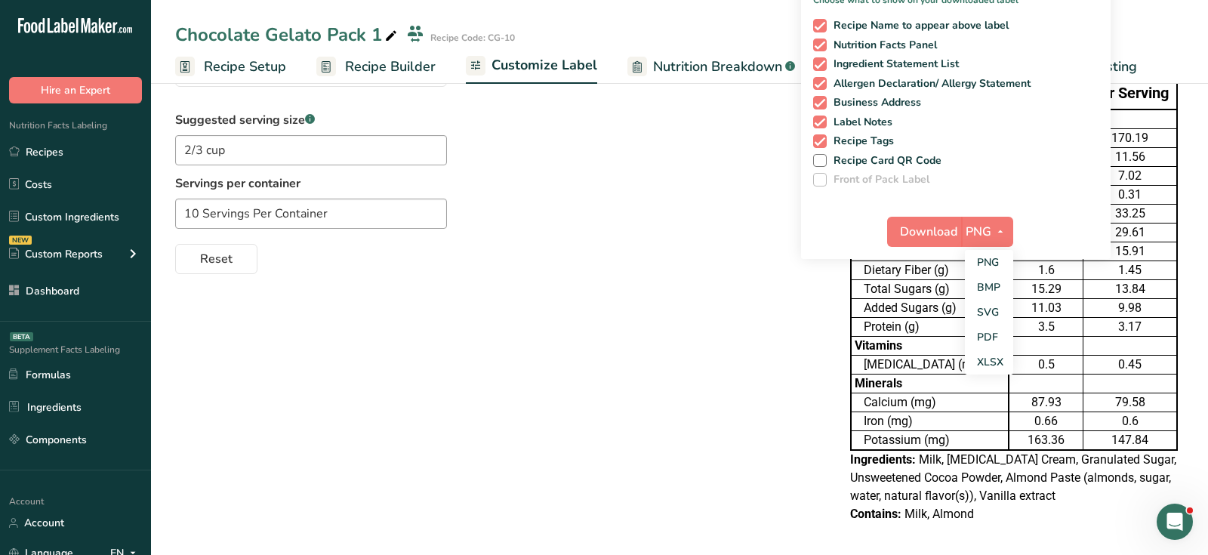
click at [825, 367] on div "Choose your label style Table Format (Per 100g & Per Serving) USA (FDA) Standar…" at bounding box center [679, 285] width 1009 height 507
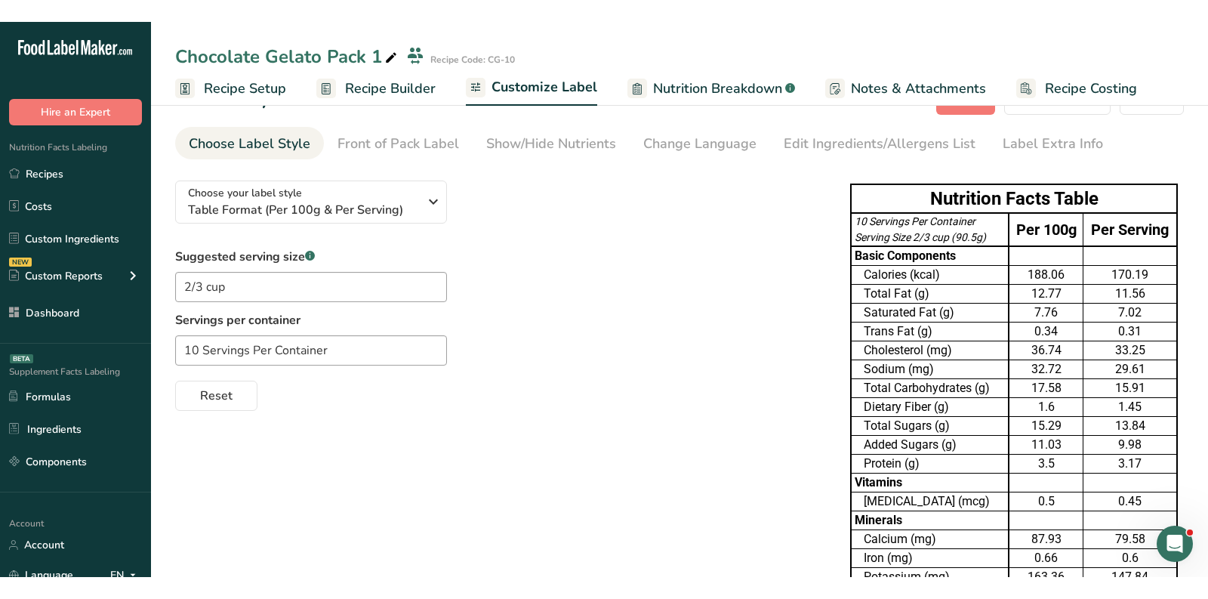
scroll to position [0, 0]
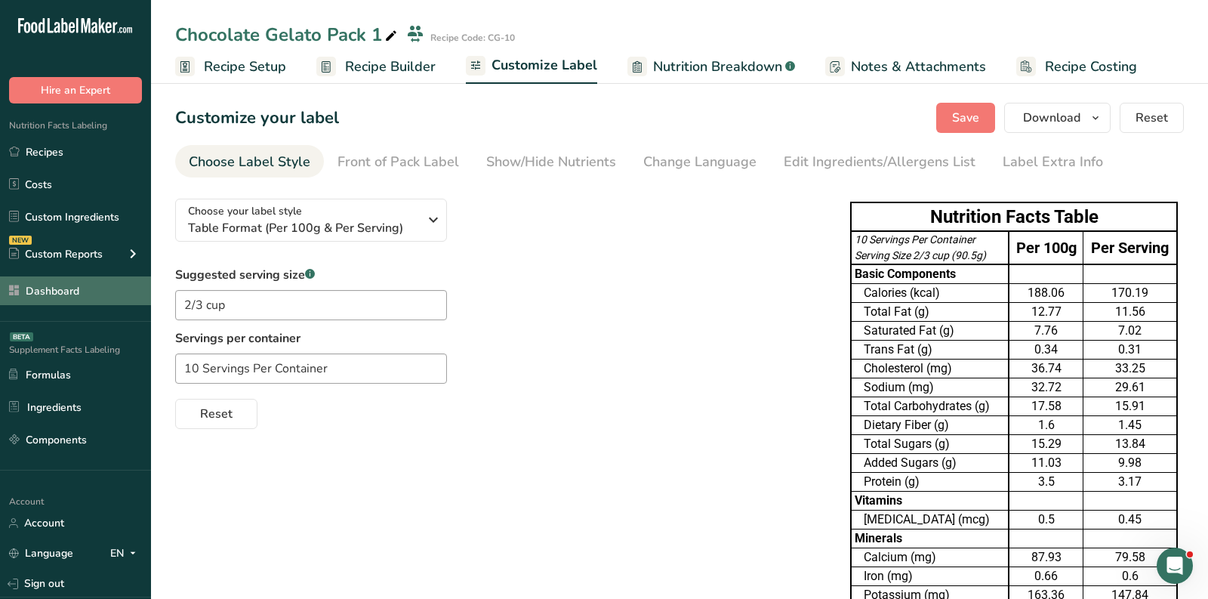
click at [63, 303] on link "Dashboard" at bounding box center [75, 290] width 151 height 29
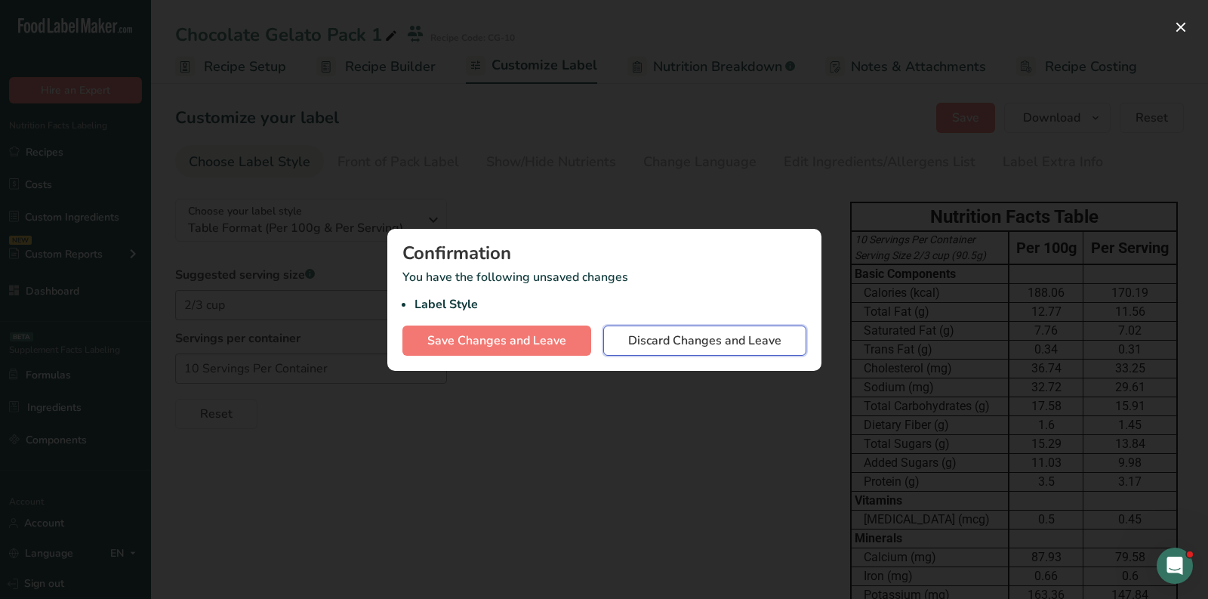
click at [697, 328] on button "Discard Changes and Leave" at bounding box center [704, 340] width 203 height 30
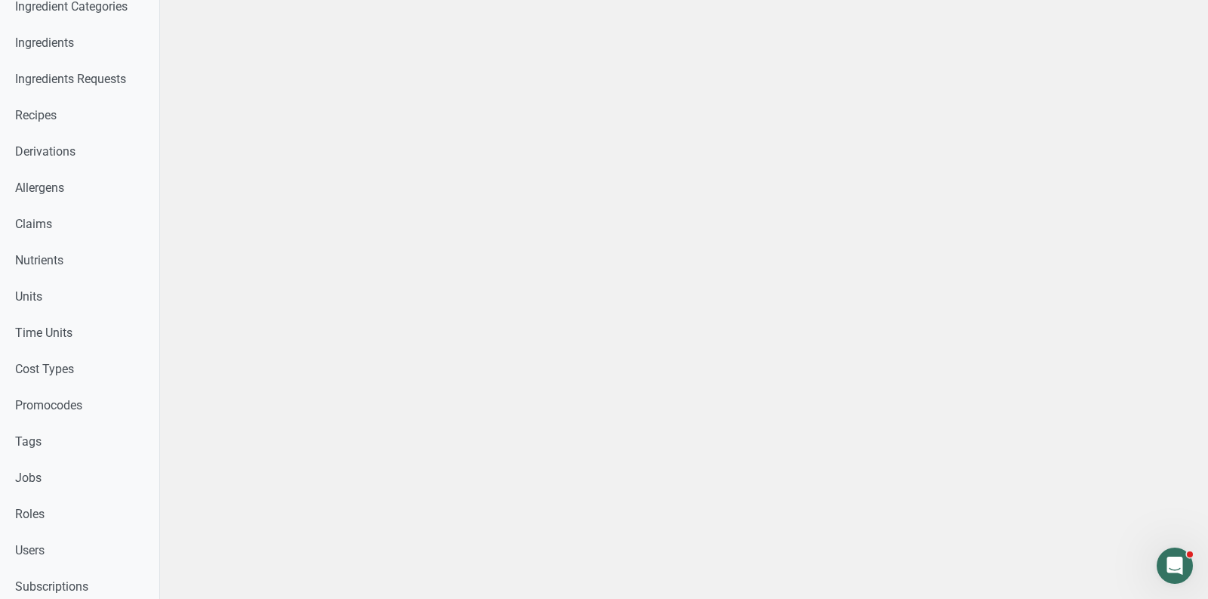
scroll to position [784, 0]
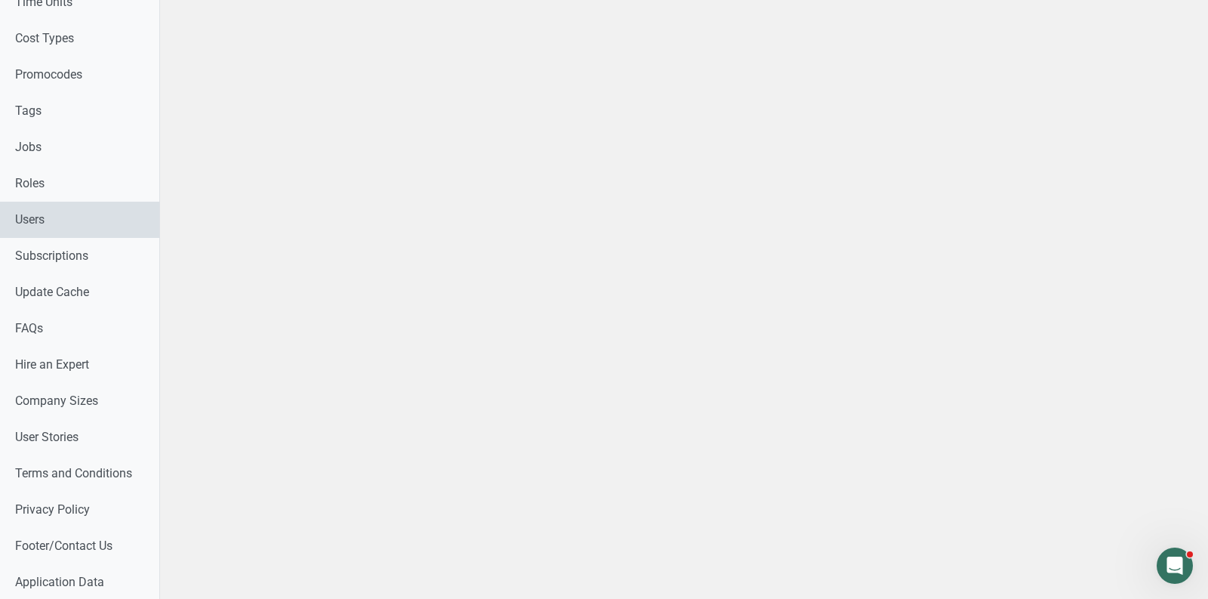
click at [57, 216] on link "Users" at bounding box center [79, 220] width 159 height 36
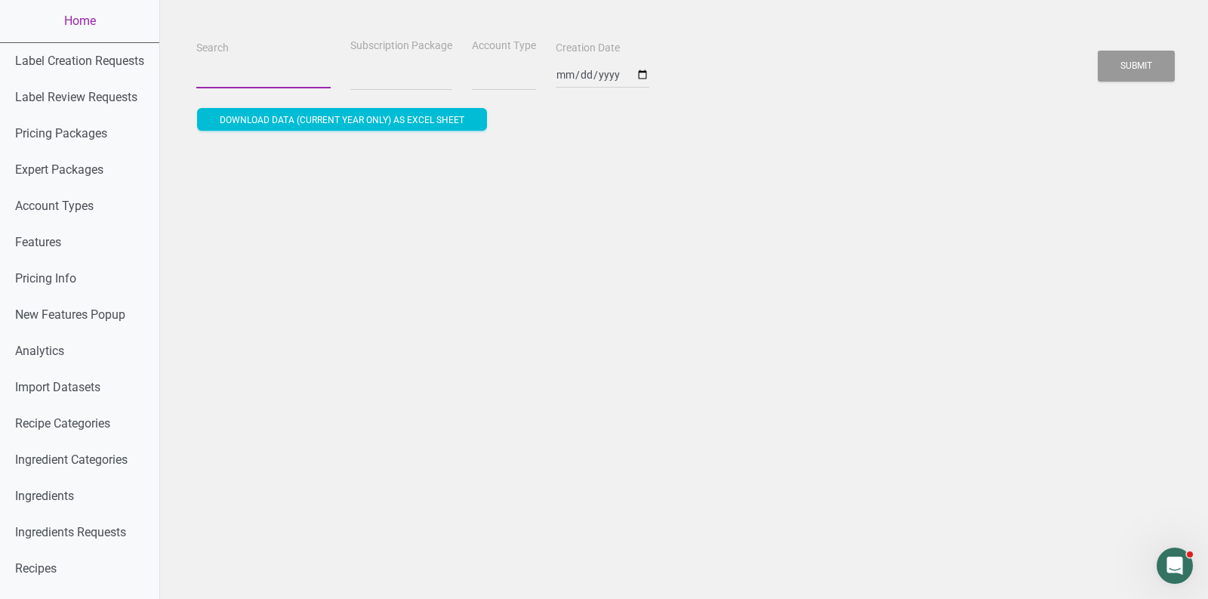
click at [236, 70] on input "Search" at bounding box center [263, 74] width 134 height 27
select select
type input "d"
select select
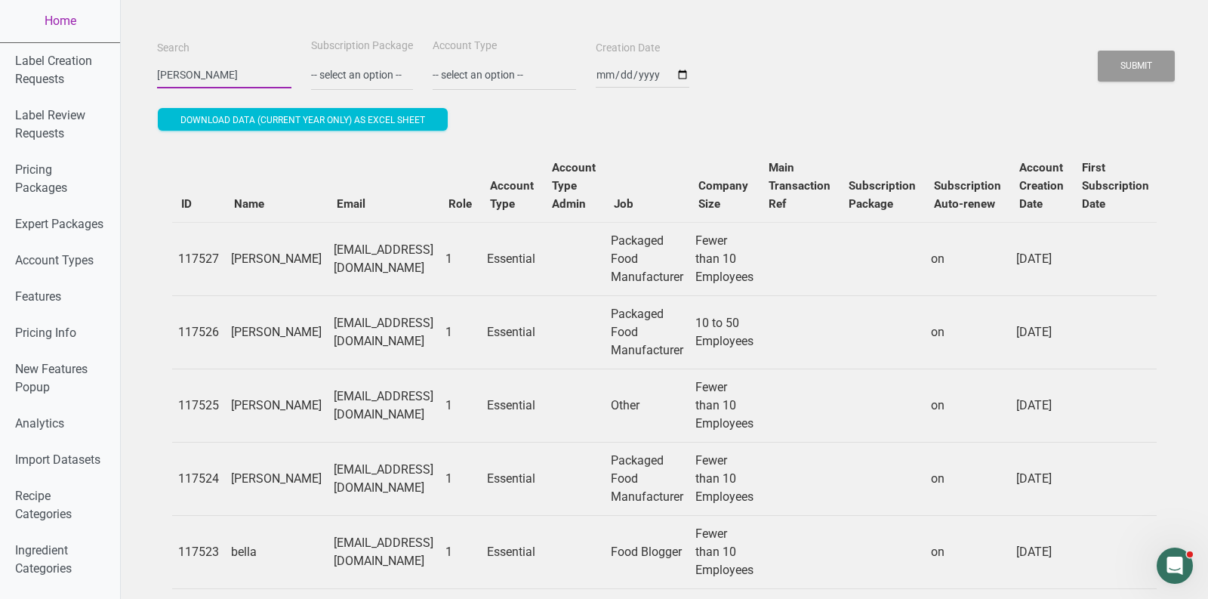
type input "[PERSON_NAME]"
click at [1098, 51] on button "Submit" at bounding box center [1136, 66] width 77 height 31
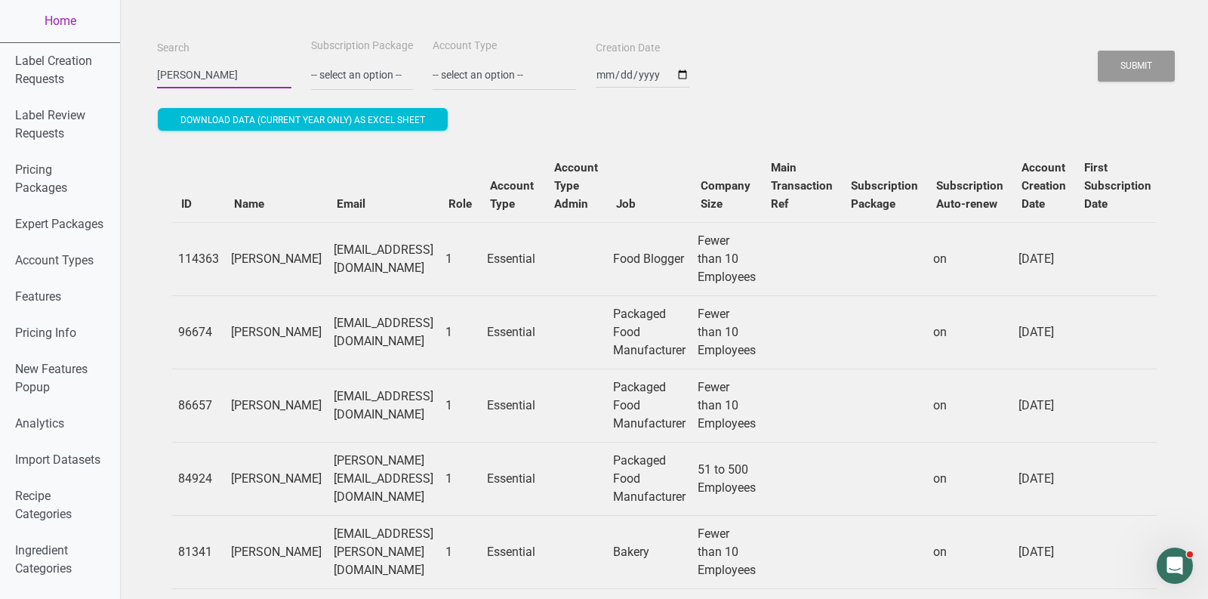
click at [208, 77] on input "[PERSON_NAME]" at bounding box center [224, 74] width 134 height 27
click at [400, 473] on td "[PERSON_NAME][EMAIL_ADDRESS][DOMAIN_NAME]" at bounding box center [384, 478] width 112 height 73
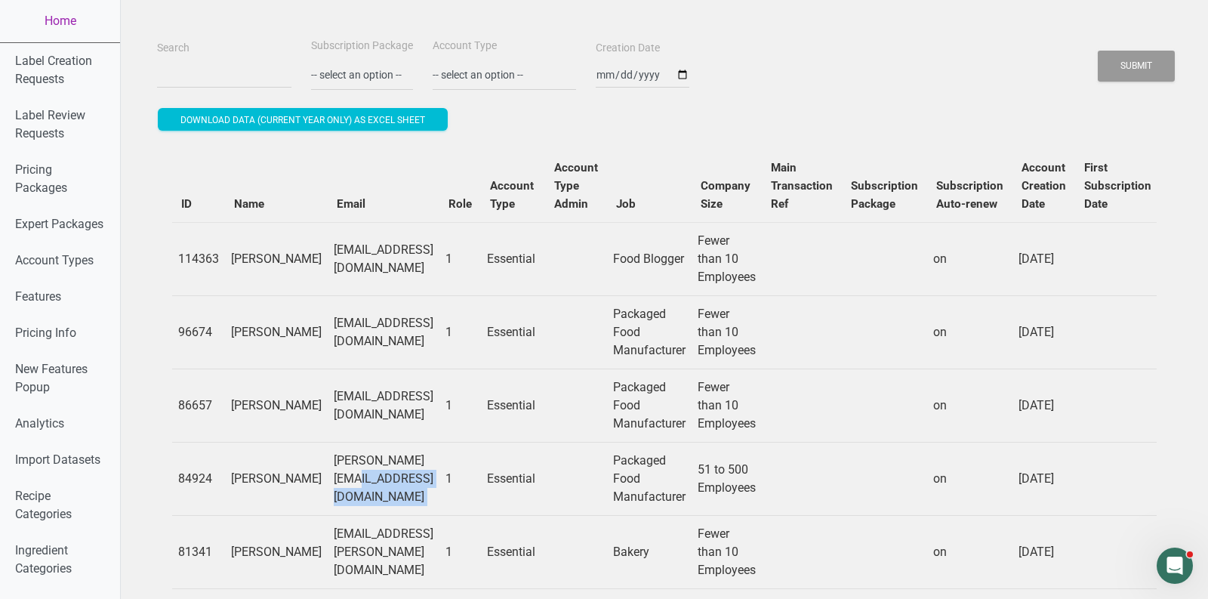
click at [400, 473] on td "[PERSON_NAME][EMAIL_ADDRESS][DOMAIN_NAME]" at bounding box center [384, 478] width 112 height 73
copy td "[PERSON_NAME][EMAIL_ADDRESS][DOMAIN_NAME]"
click at [216, 82] on input "Search" at bounding box center [224, 74] width 134 height 27
paste input "[PERSON_NAME][EMAIL_ADDRESS][DOMAIN_NAME]"
type input "[PERSON_NAME][EMAIL_ADDRESS][DOMAIN_NAME]"
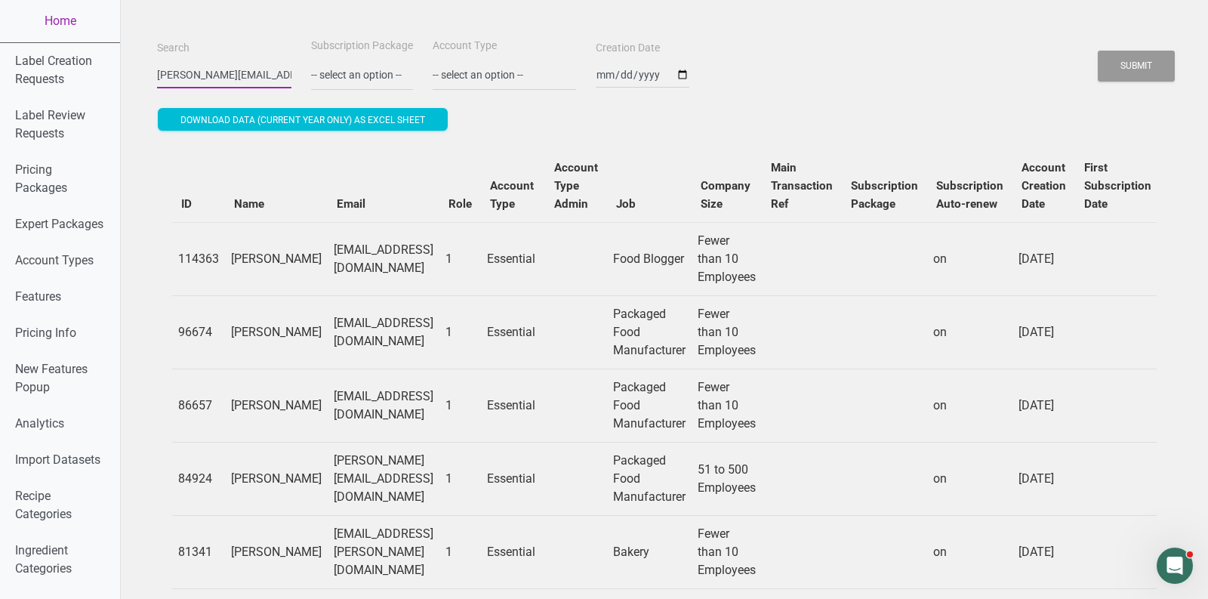
click at [1098, 51] on button "Submit" at bounding box center [1136, 66] width 77 height 31
click at [1145, 63] on button "Submit" at bounding box center [1136, 66] width 77 height 31
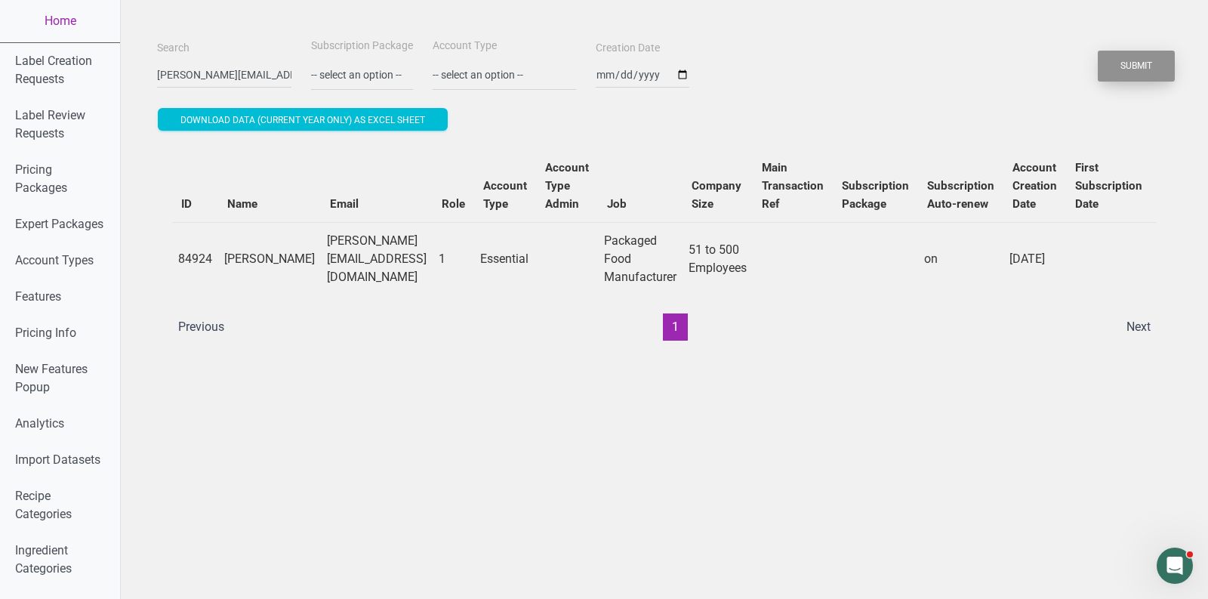
click at [1145, 63] on button "Submit" at bounding box center [1136, 66] width 77 height 31
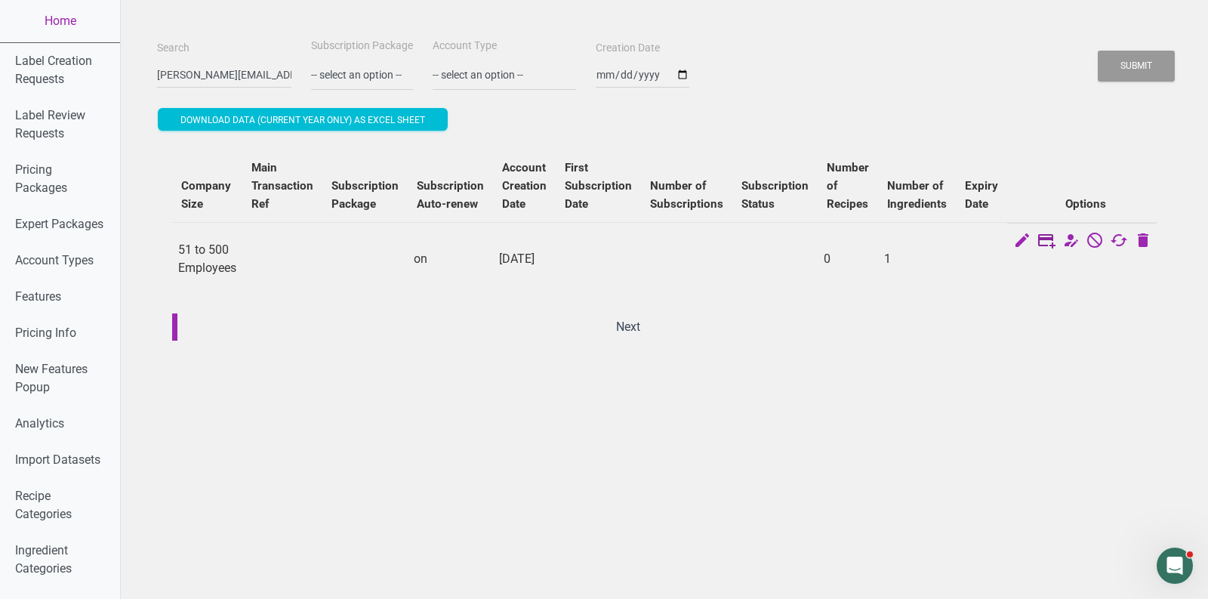
click at [1046, 240] on icon at bounding box center [1047, 241] width 18 height 21
select select "US"
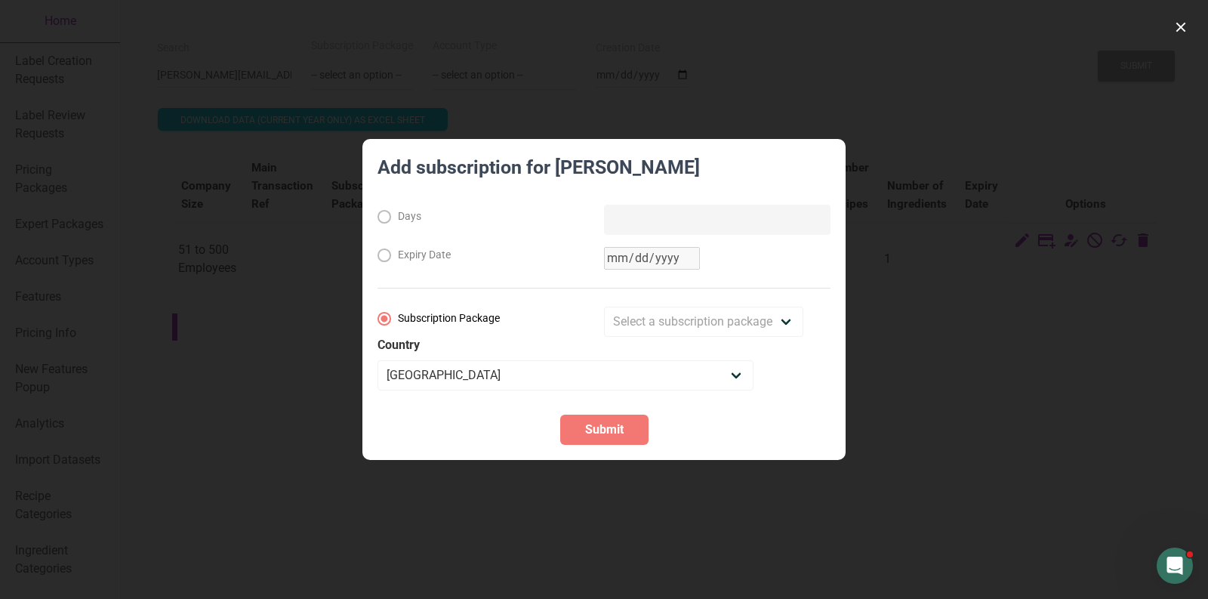
click at [970, 232] on div at bounding box center [604, 299] width 1208 height 599
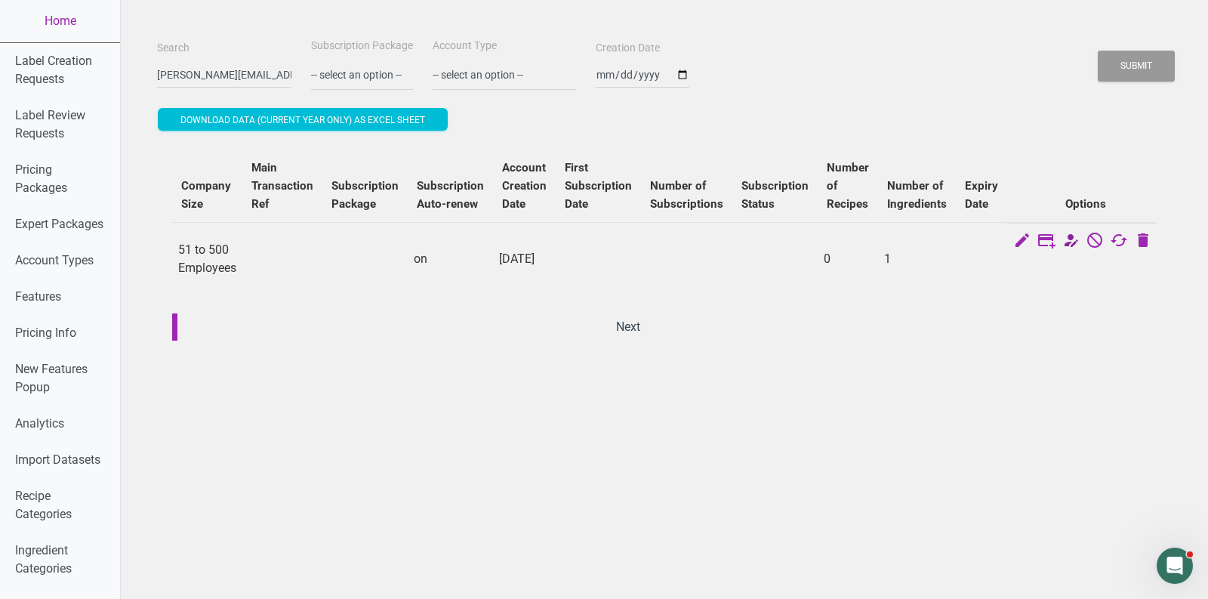
click at [1062, 245] on icon at bounding box center [1071, 241] width 18 height 21
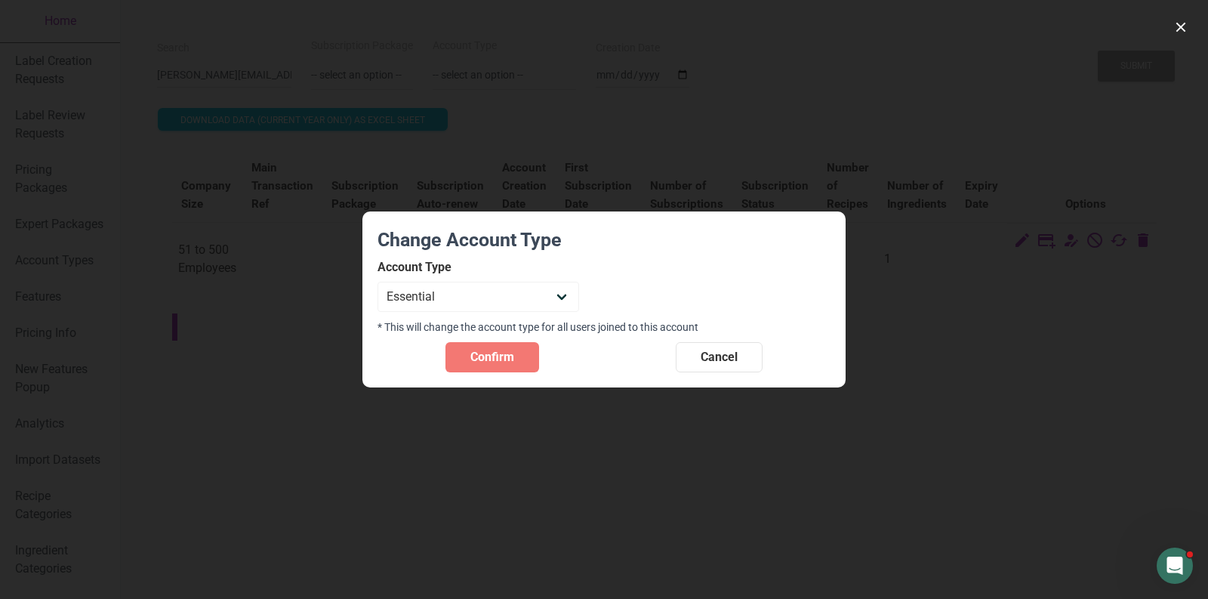
click at [524, 276] on div "Account Type Individual Essential Pro Business Old Enterprise 3 Users (799$) Ol…" at bounding box center [479, 286] width 202 height 54
click at [519, 287] on select "Individual Essential Pro Business Old Enterprise 3 Users (799$) Old Enterprise …" at bounding box center [479, 297] width 202 height 30
select select "13"
click at [378, 282] on select "Individual Essential Pro Business Old Enterprise 3 Users (799$) Old Enterprise …" at bounding box center [479, 297] width 202 height 30
click at [470, 360] on span "Confirm" at bounding box center [492, 357] width 44 height 18
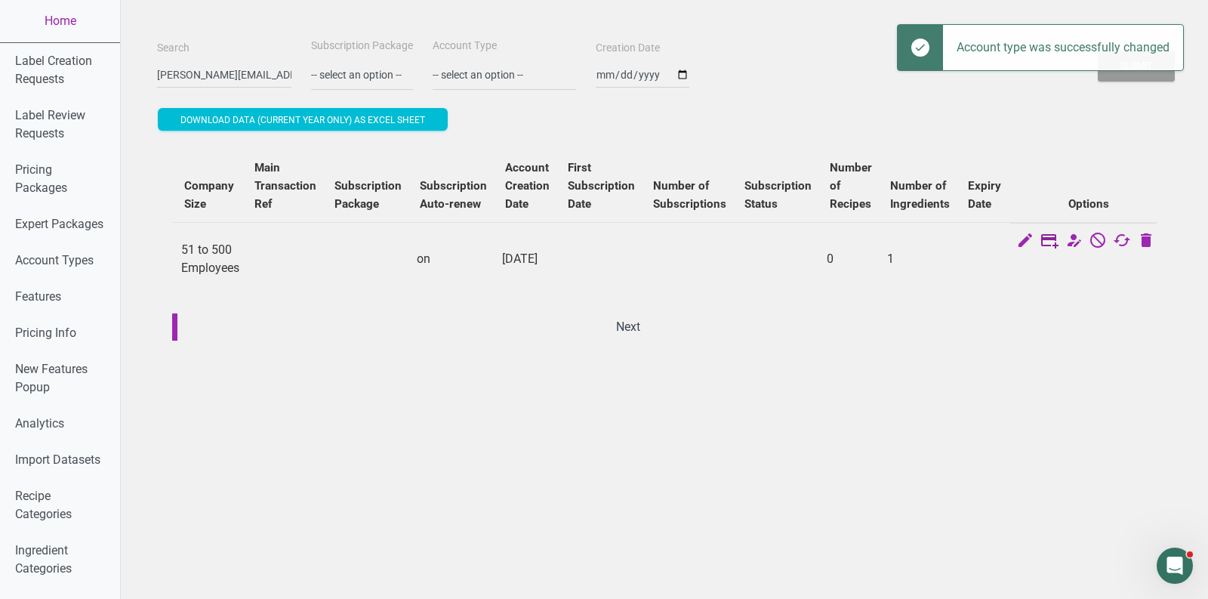
click at [1043, 243] on icon at bounding box center [1050, 241] width 18 height 21
select select "US"
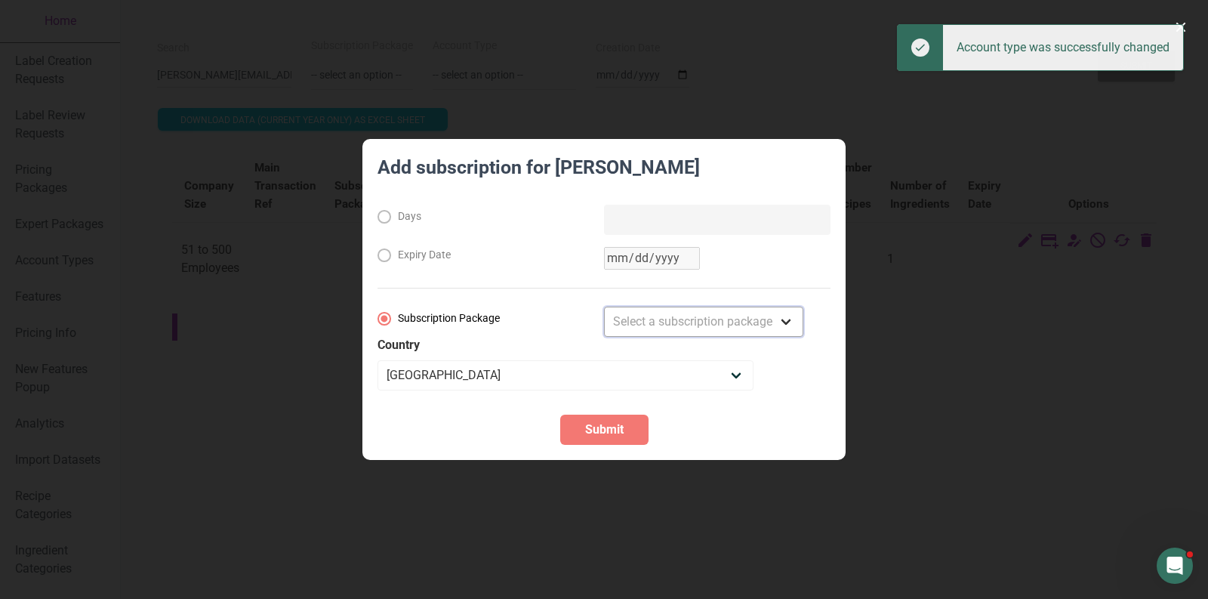
click at [684, 333] on select "Select a subscription package Monthly Yearly Quarterly Free Trial" at bounding box center [703, 322] width 199 height 30
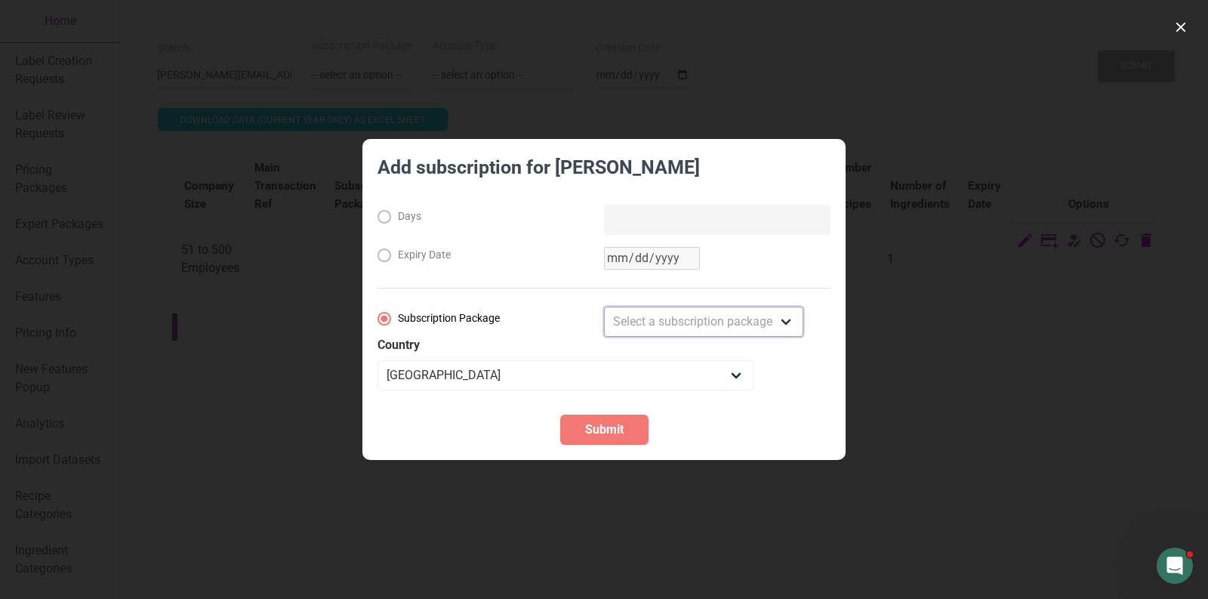
select select "8"
click at [604, 307] on select "Select a subscription package Monthly Yearly Quarterly Free Trial" at bounding box center [703, 322] width 199 height 30
click at [616, 434] on span "Submit" at bounding box center [604, 430] width 39 height 18
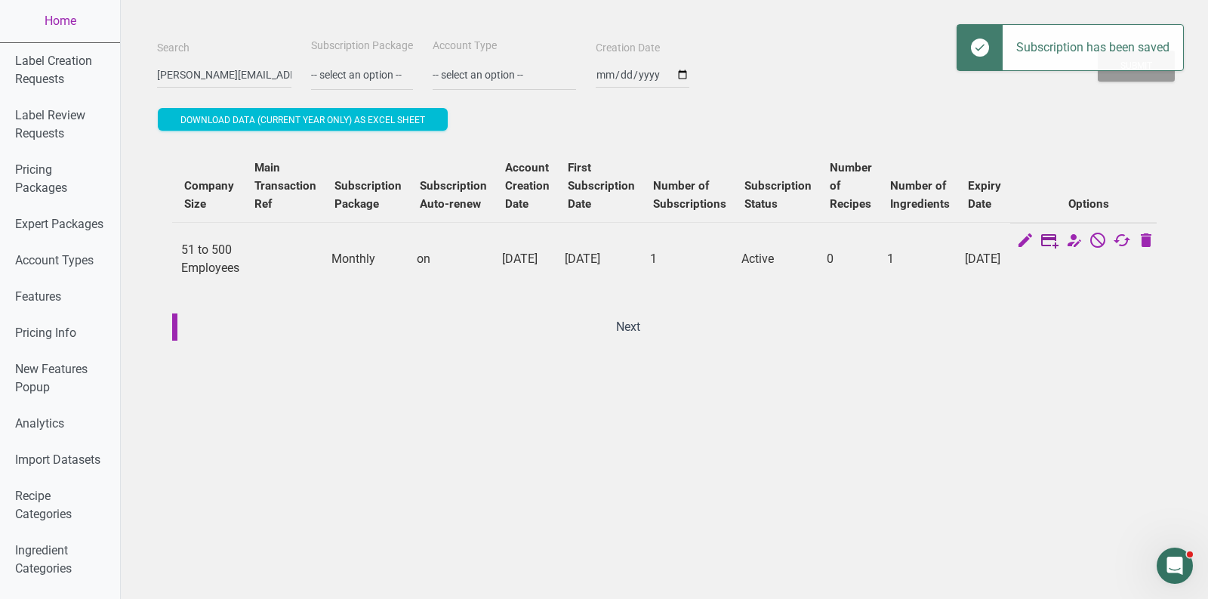
click at [1052, 242] on icon at bounding box center [1050, 241] width 18 height 21
select select "US"
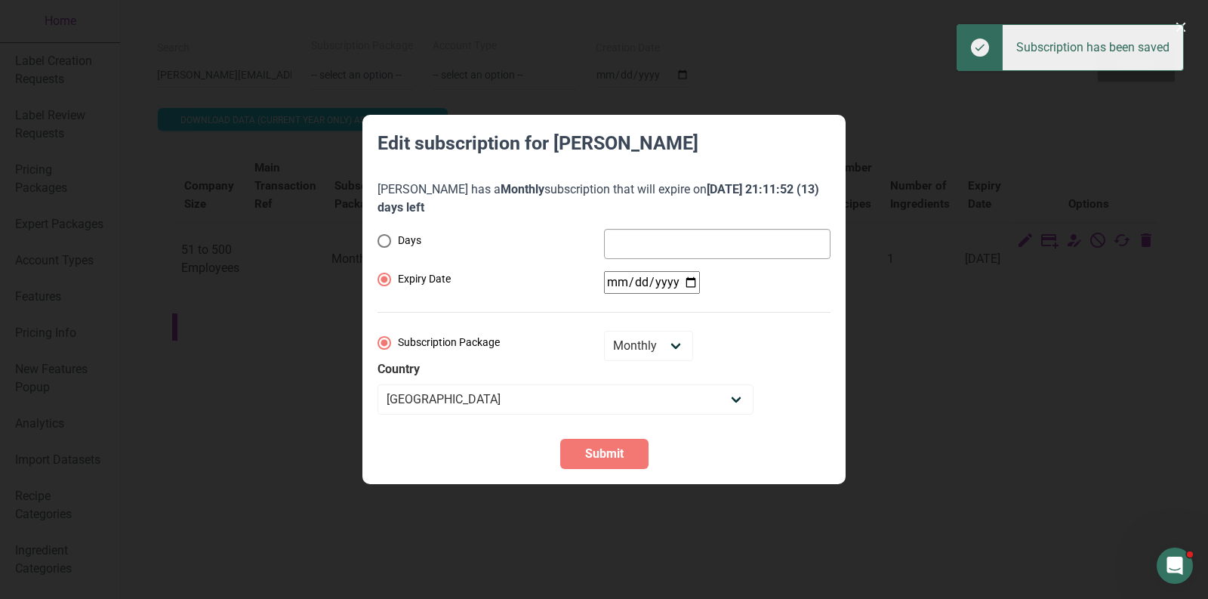
radio input "true"
radio input "false"
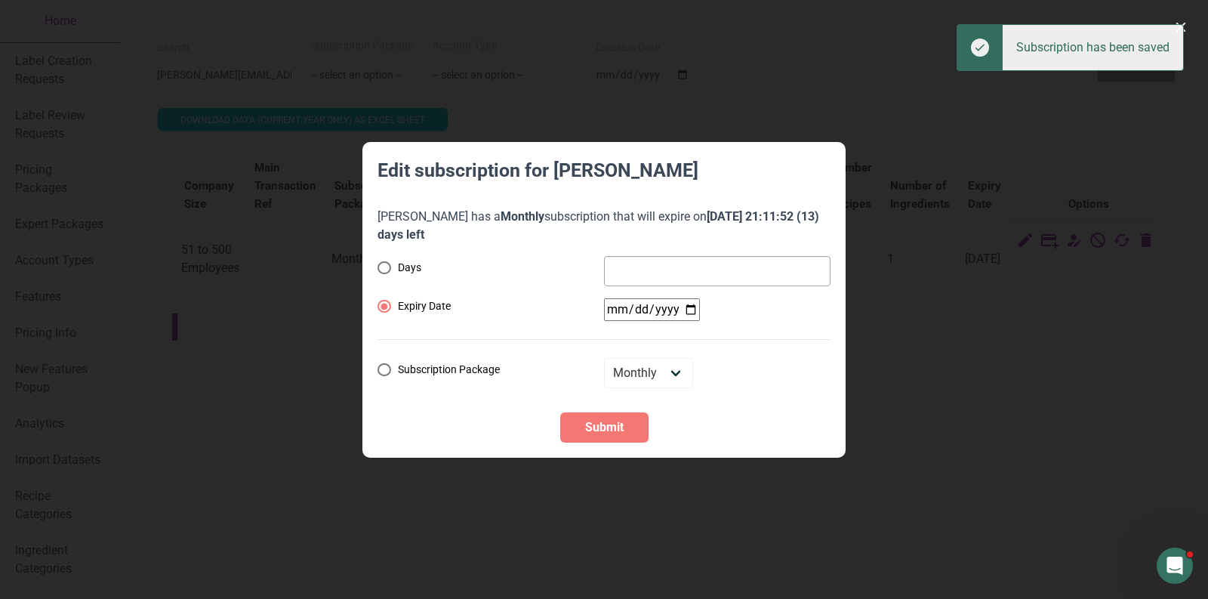
click at [689, 281] on div "Days Expiry Date Subscription Package Monthly Yearly Quarterly Free Trial" at bounding box center [604, 322] width 453 height 132
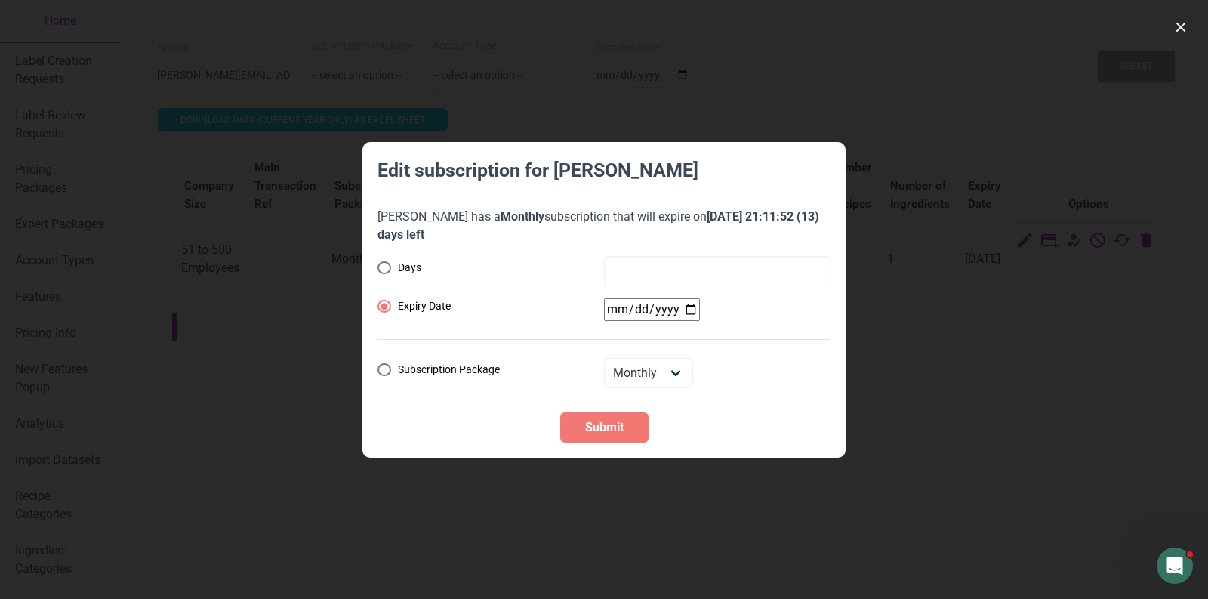
click at [693, 315] on input "date" at bounding box center [652, 309] width 96 height 23
type input "[DATE]"
click at [599, 431] on span "Submit" at bounding box center [604, 427] width 39 height 18
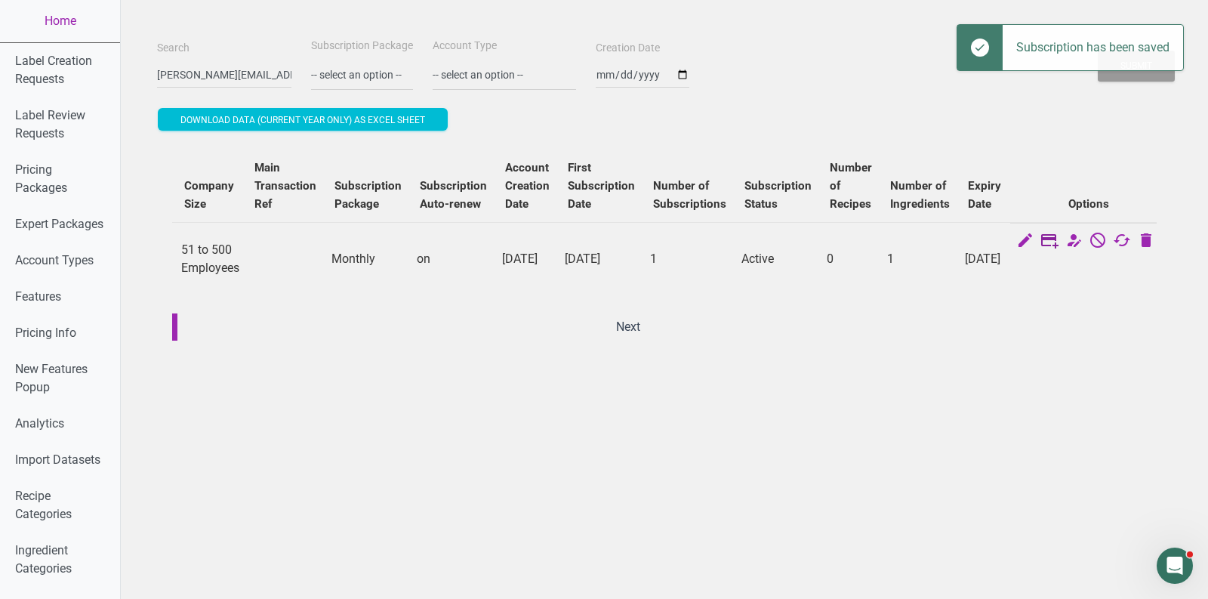
click at [1043, 244] on icon at bounding box center [1050, 241] width 18 height 21
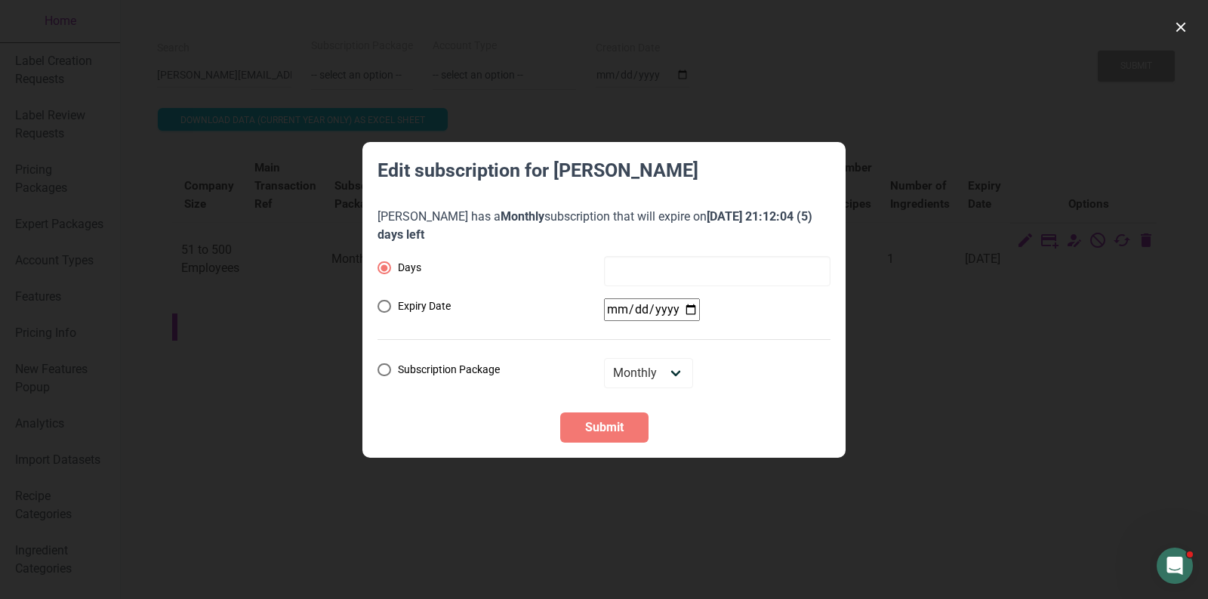
click at [957, 96] on div at bounding box center [604, 299] width 1208 height 599
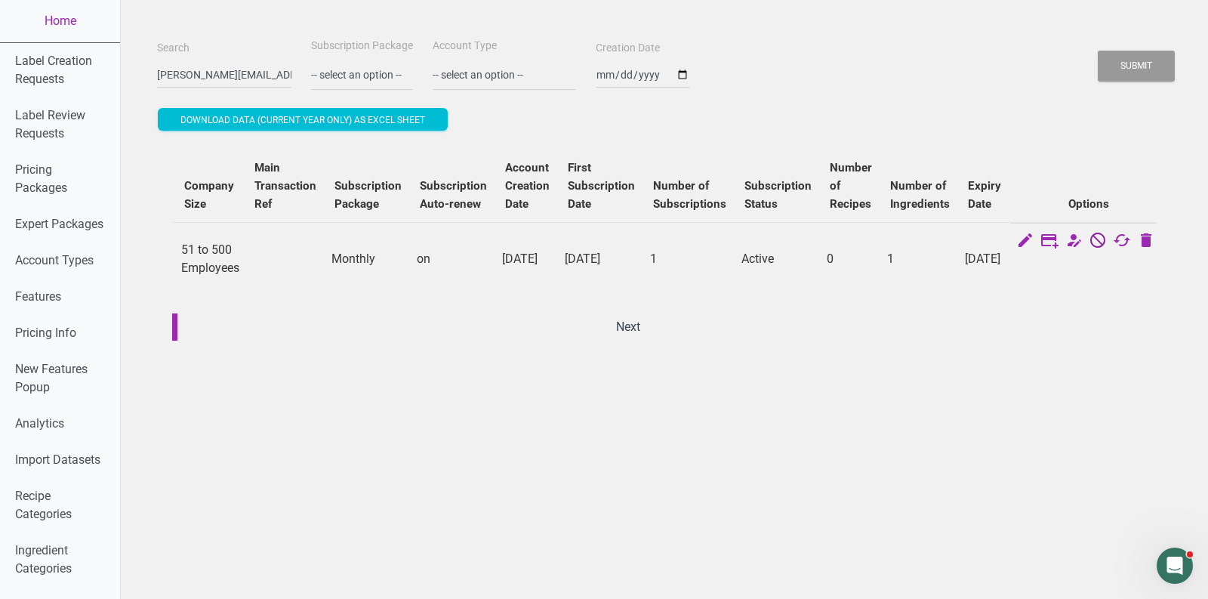
click at [1090, 242] on icon at bounding box center [1098, 241] width 18 height 21
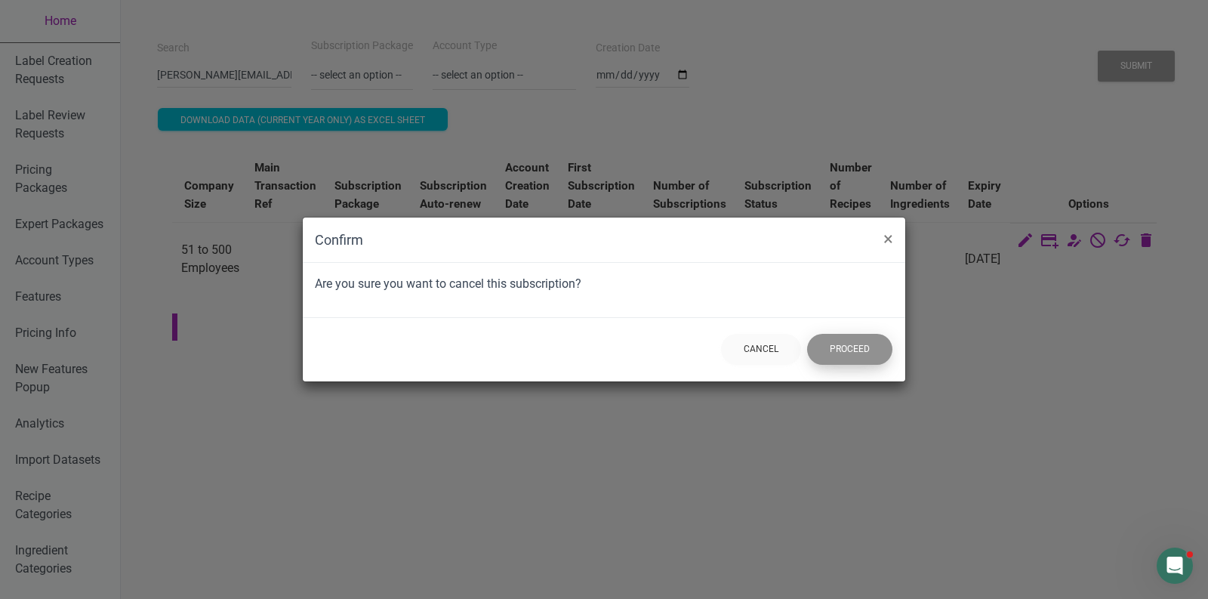
click at [867, 353] on button "Proceed" at bounding box center [849, 349] width 85 height 31
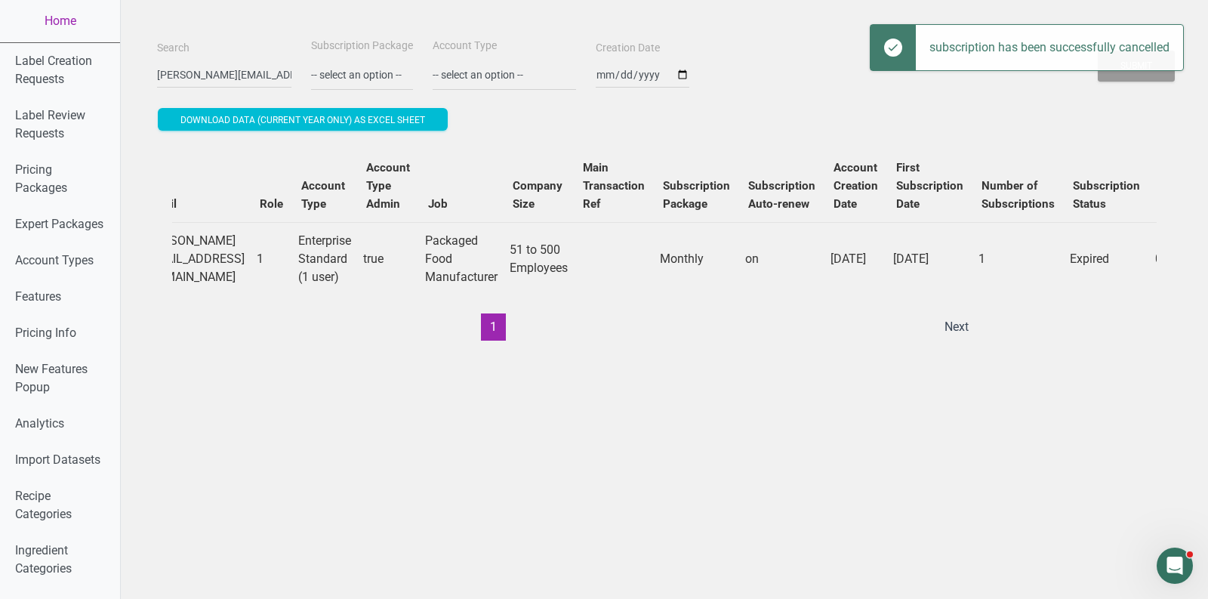
scroll to position [0, 0]
